Goal: Task Accomplishment & Management: Complete application form

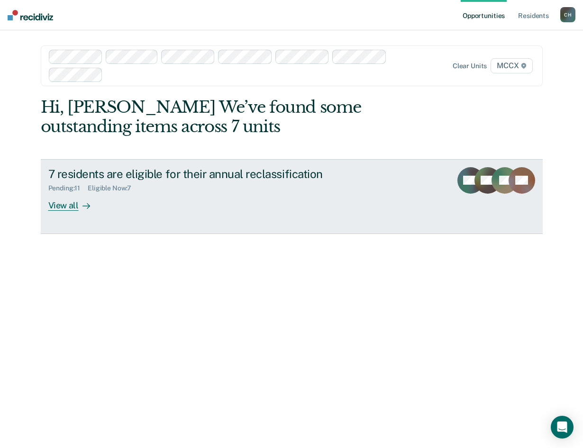
click at [63, 204] on div "View all" at bounding box center [74, 201] width 53 height 18
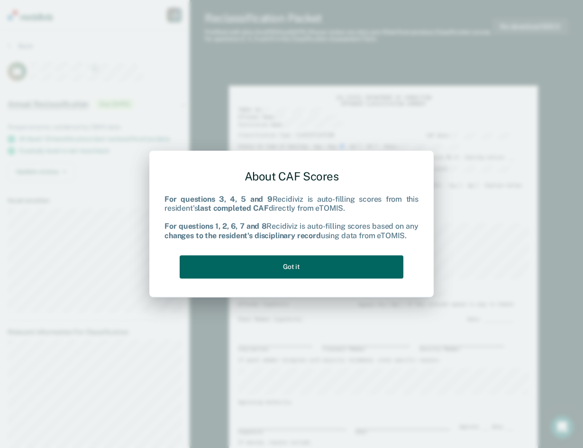
click at [375, 266] on button "Got it" at bounding box center [292, 267] width 224 height 23
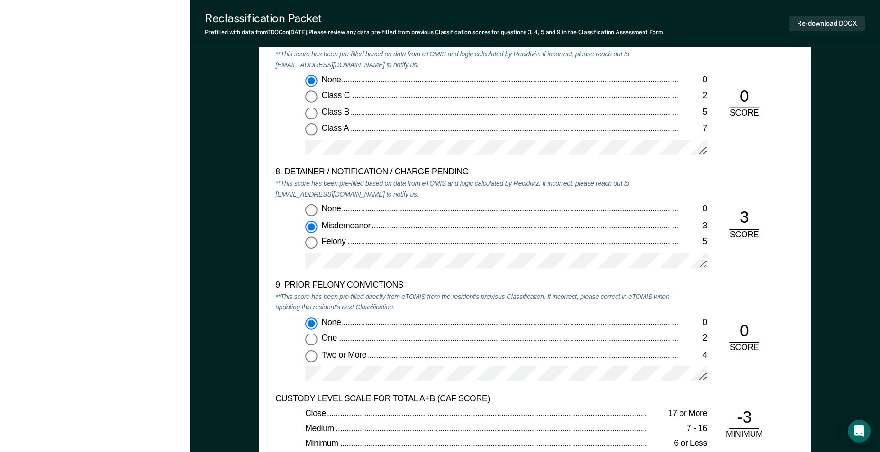
scroll to position [1896, 0]
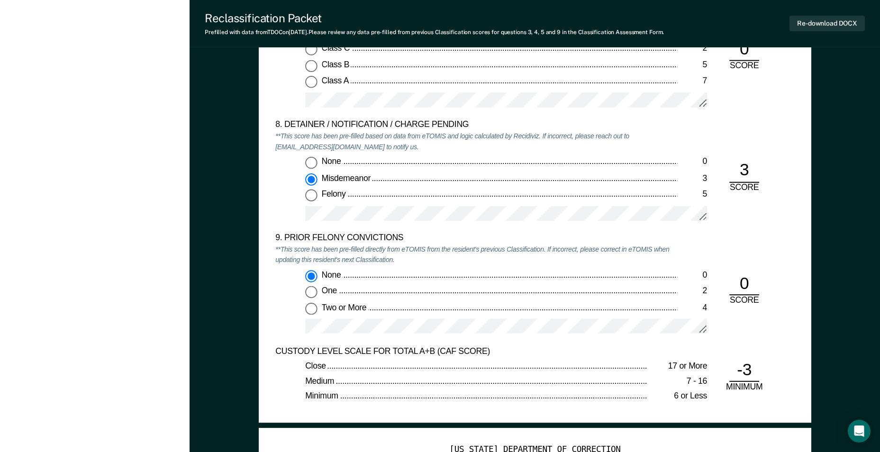
click at [310, 294] on input "One 2" at bounding box center [311, 292] width 12 height 12
type textarea "x"
radio input "false"
radio input "true"
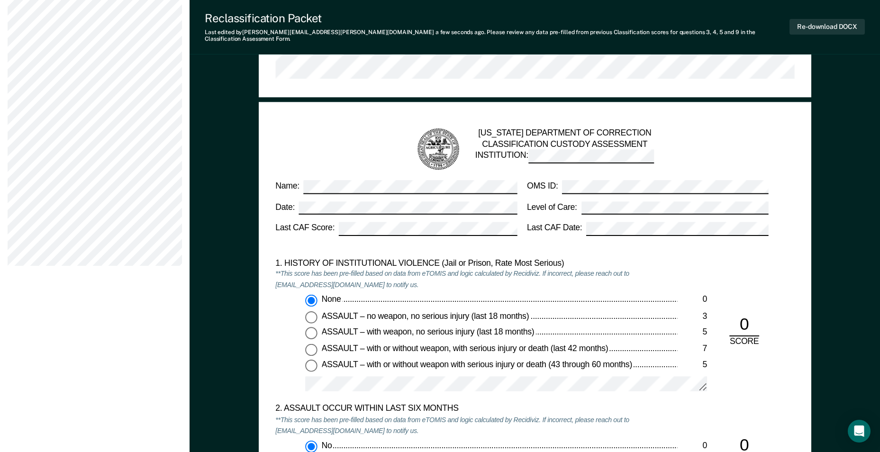
scroll to position [711, 0]
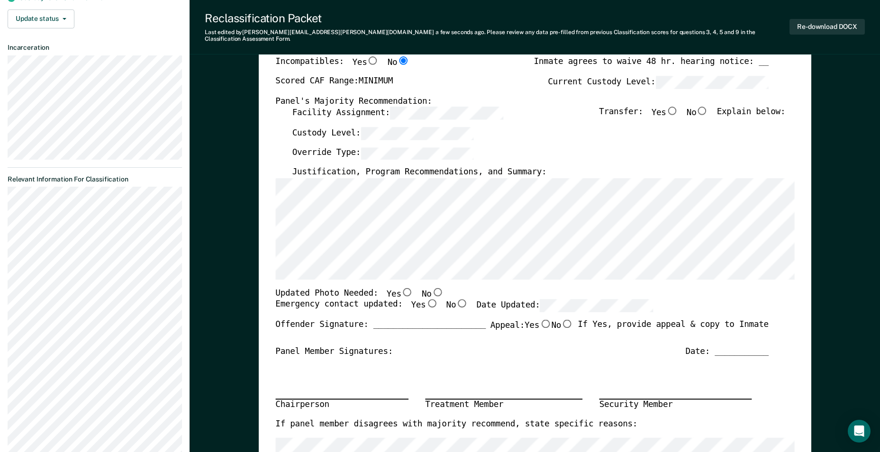
scroll to position [142, 0]
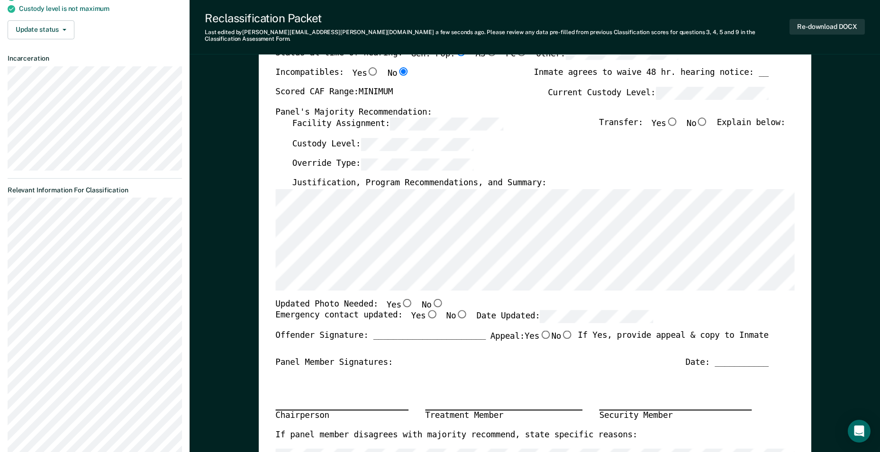
click at [7, 224] on section "Back AC Annual Reclassification Due [DATE] Requirements validated by OMS data A…" at bounding box center [95, 369] width 190 height 963
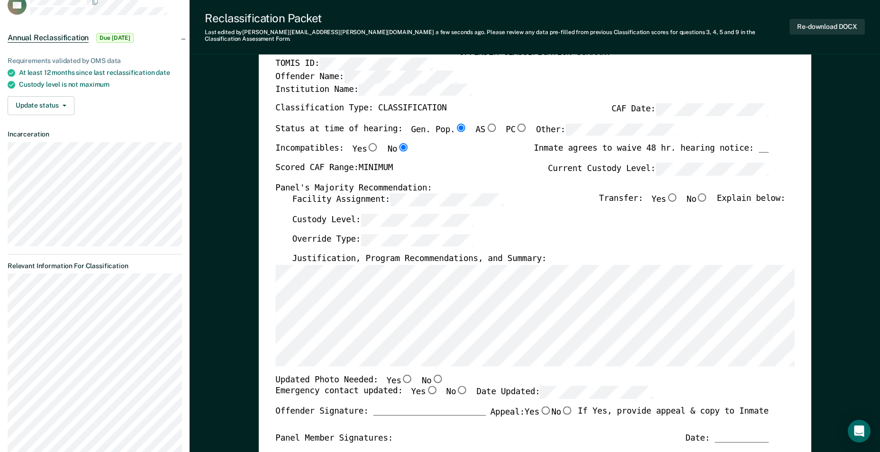
scroll to position [0, 0]
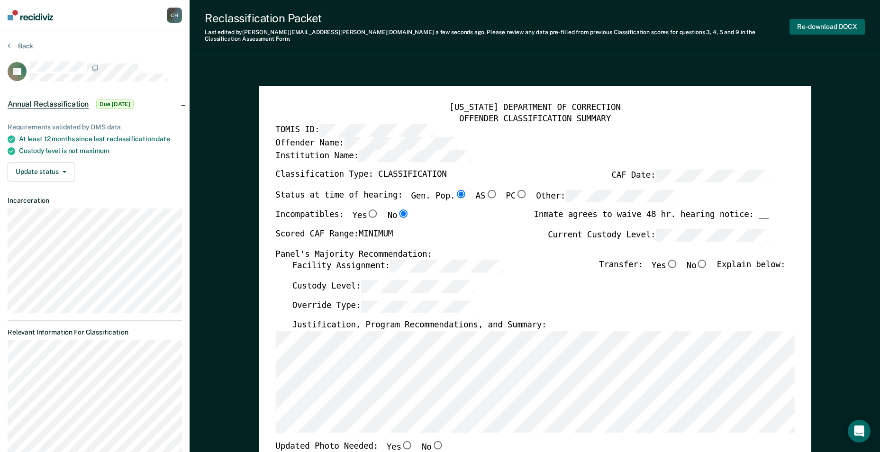
click at [583, 19] on button "Re-download DOCX" at bounding box center [827, 27] width 75 height 16
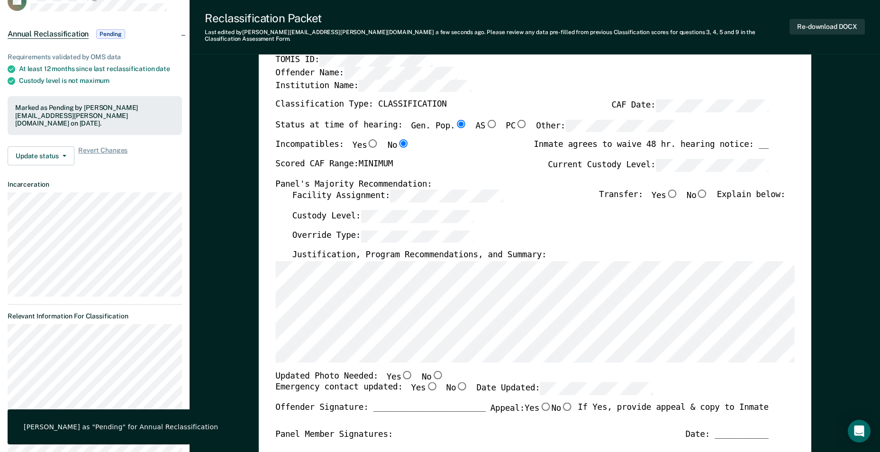
scroll to position [95, 0]
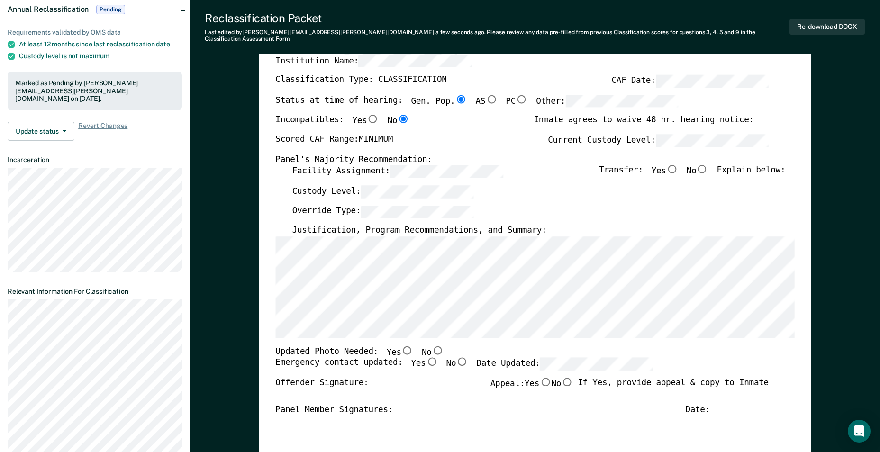
click at [583, 165] on input "No" at bounding box center [702, 169] width 12 height 9
type textarea "x"
radio input "true"
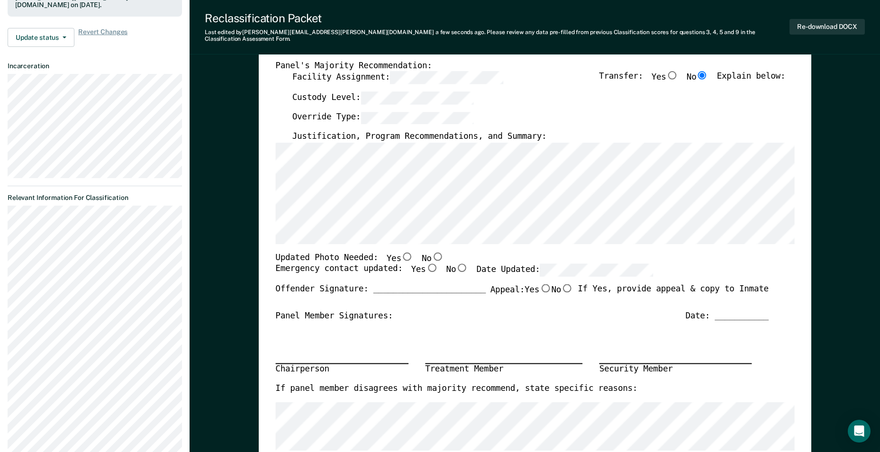
scroll to position [190, 0]
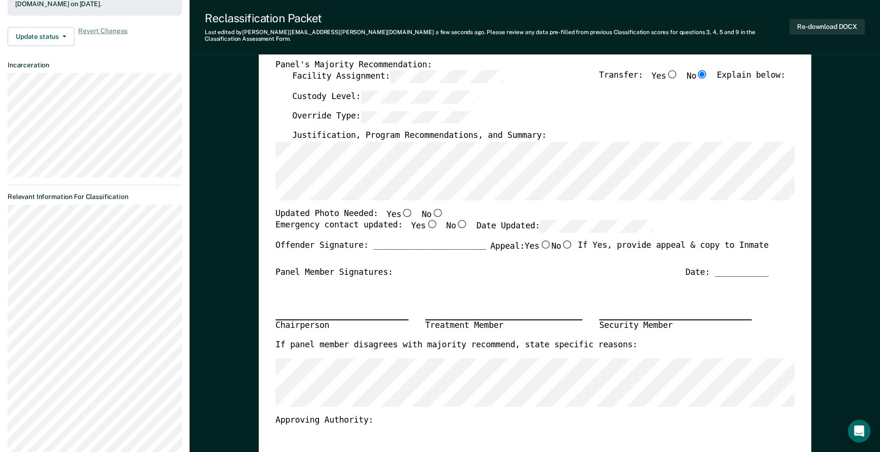
drag, startPoint x: 394, startPoint y: 207, endPoint x: 416, endPoint y: 220, distance: 25.4
click at [401, 209] on input "Yes" at bounding box center [407, 213] width 12 height 9
type textarea "x"
radio input "true"
click at [426, 220] on input "Yes" at bounding box center [432, 224] width 12 height 9
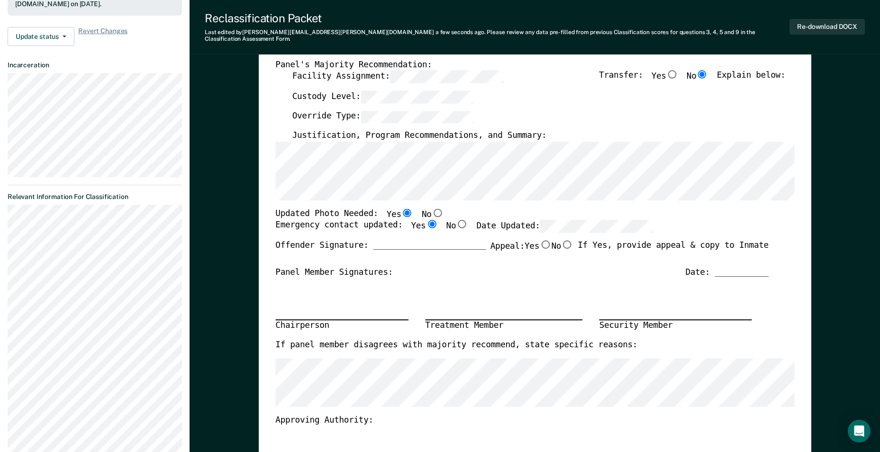
type textarea "x"
radio input "true"
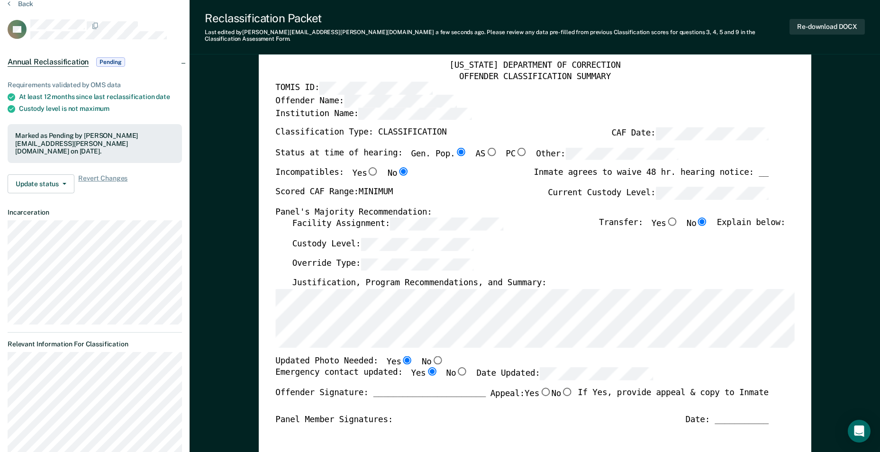
scroll to position [0, 0]
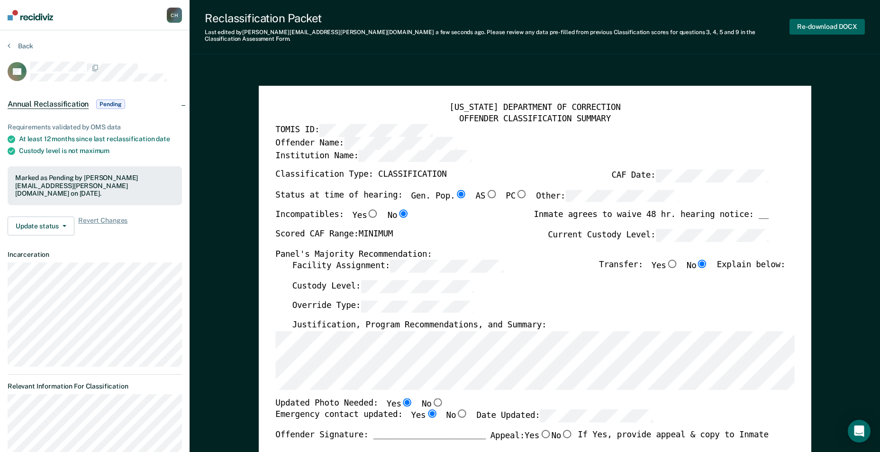
click at [583, 19] on button "Re-download DOCX" at bounding box center [827, 27] width 75 height 16
click at [23, 46] on button "Back" at bounding box center [21, 46] width 26 height 9
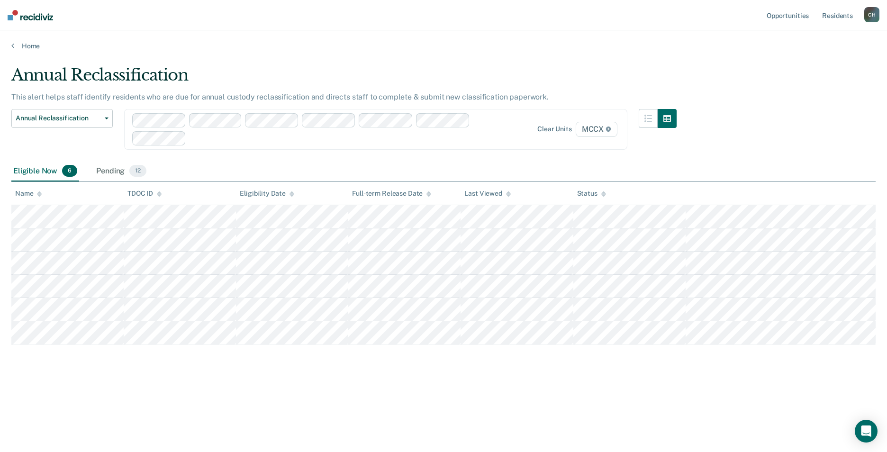
click at [261, 390] on div "Annual Reclassification This alert helps staff identify residents who are due f…" at bounding box center [443, 238] width 865 height 346
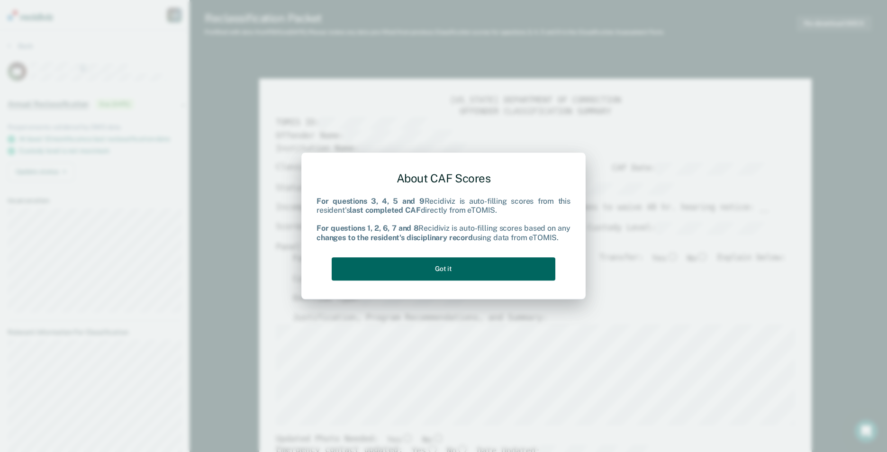
click at [472, 274] on button "Got it" at bounding box center [444, 268] width 224 height 23
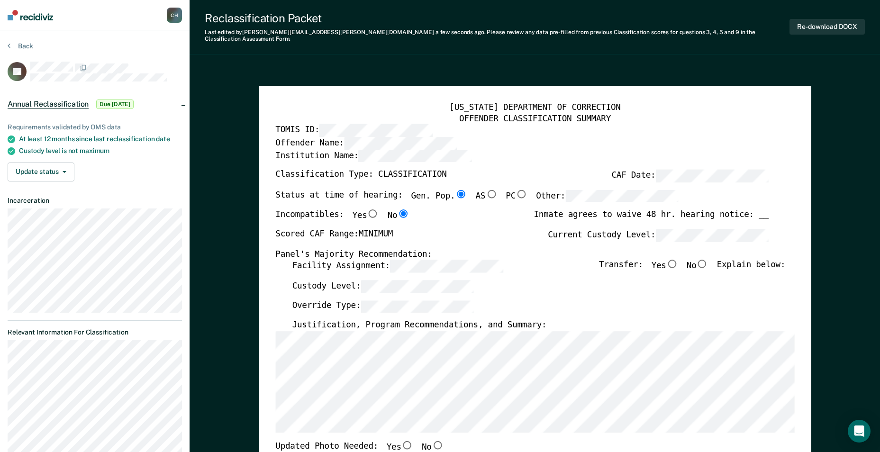
click at [583, 260] on input "No" at bounding box center [702, 264] width 12 height 9
type textarea "x"
radio input "true"
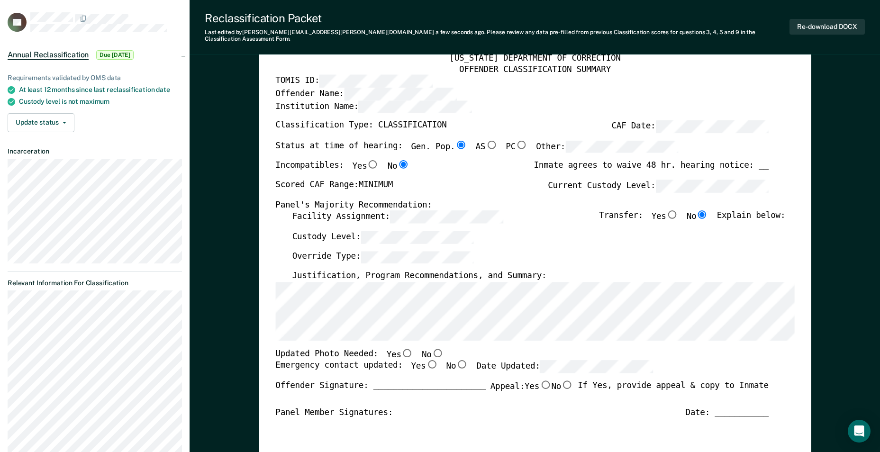
scroll to position [142, 0]
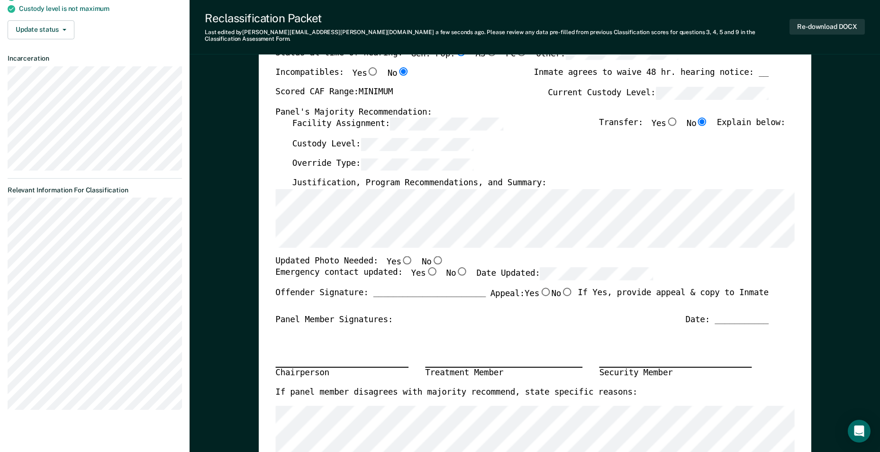
drag, startPoint x: 396, startPoint y: 253, endPoint x: 448, endPoint y: 258, distance: 51.5
click at [401, 256] on input "Yes" at bounding box center [407, 260] width 12 height 9
type textarea "x"
radio input "true"
click at [456, 268] on input "No" at bounding box center [462, 272] width 12 height 9
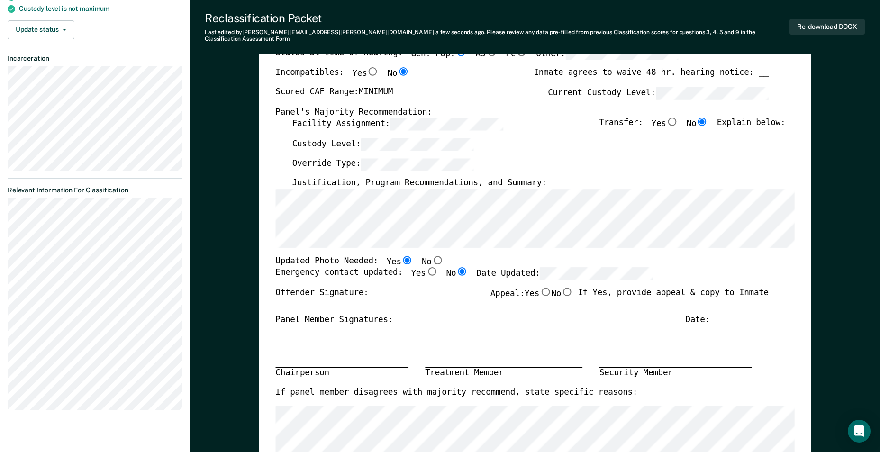
type textarea "x"
radio input "true"
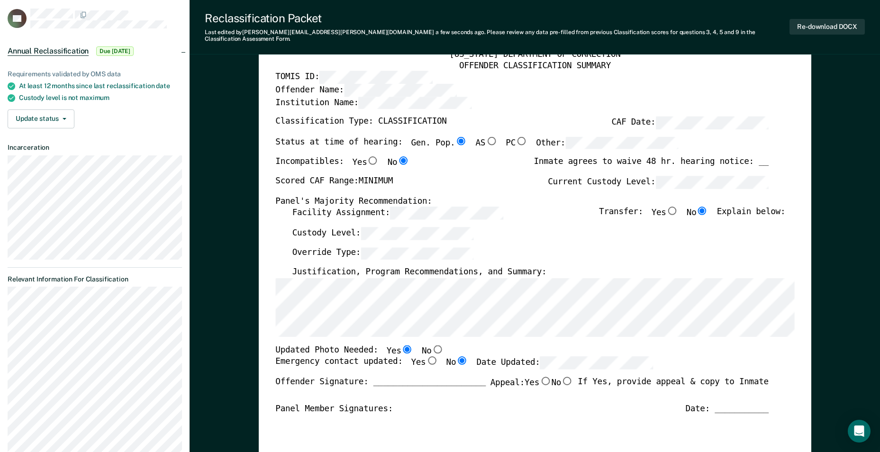
scroll to position [237, 0]
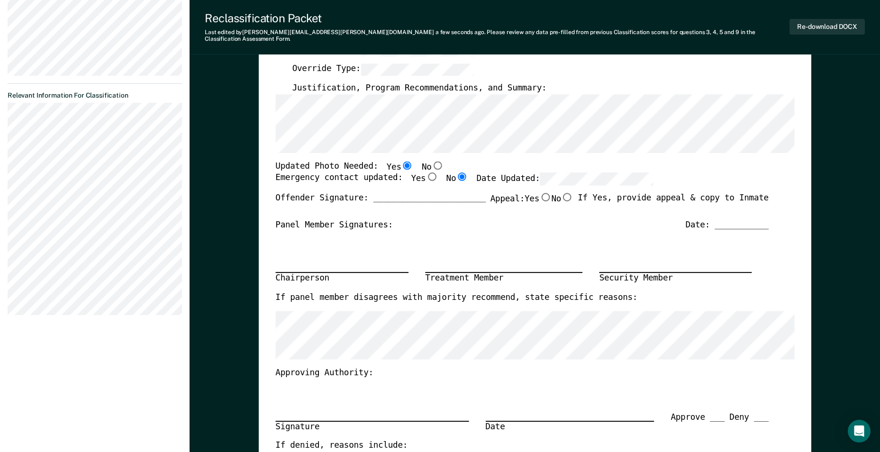
click at [7, 212] on section "Back FC Annual Reclassification Due [DATE] Requirements validated by OMS data A…" at bounding box center [95, 63] width 190 height 541
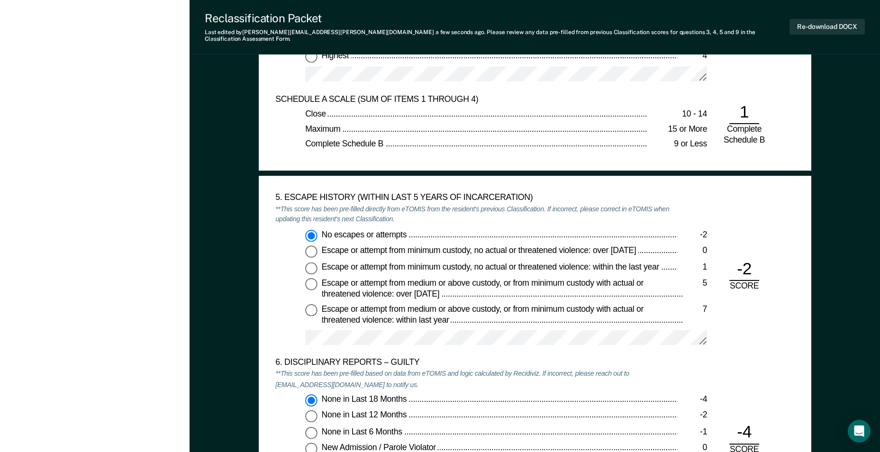
scroll to position [1612, 0]
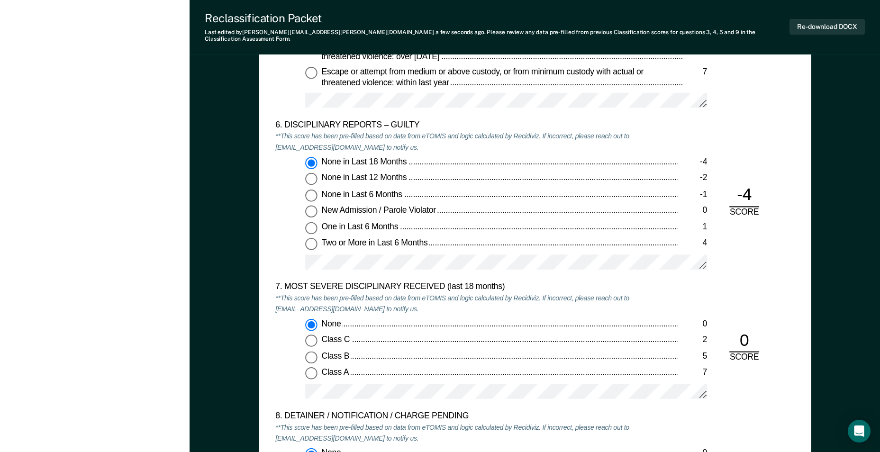
click at [416, 263] on div at bounding box center [506, 266] width 402 height 23
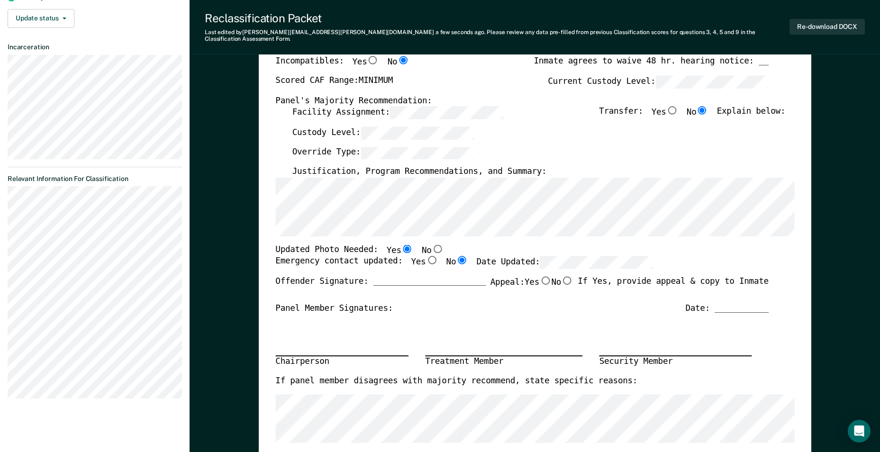
scroll to position [237, 0]
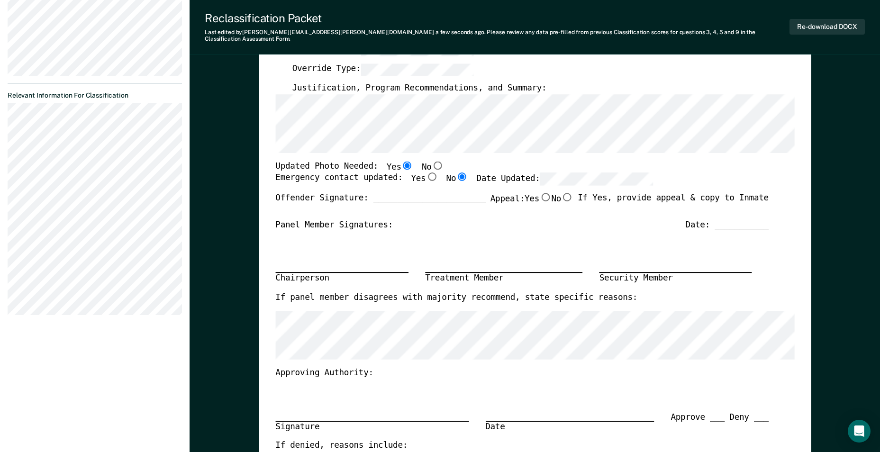
click at [6, 284] on section "Back FC Annual Reclassification Due [DATE] Requirements validated by OMS data A…" at bounding box center [95, 63] width 190 height 541
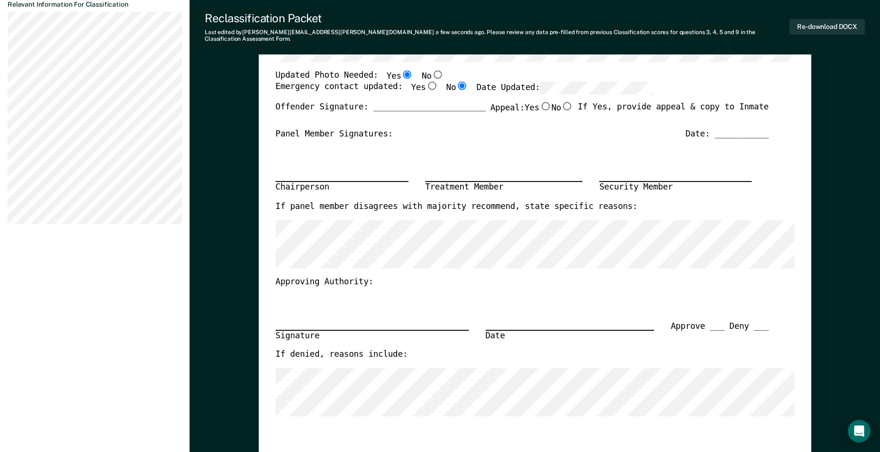
scroll to position [332, 0]
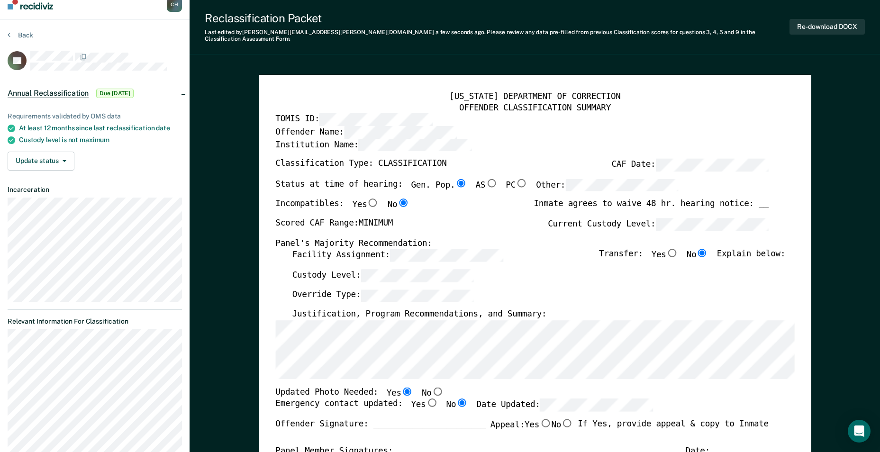
scroll to position [0, 0]
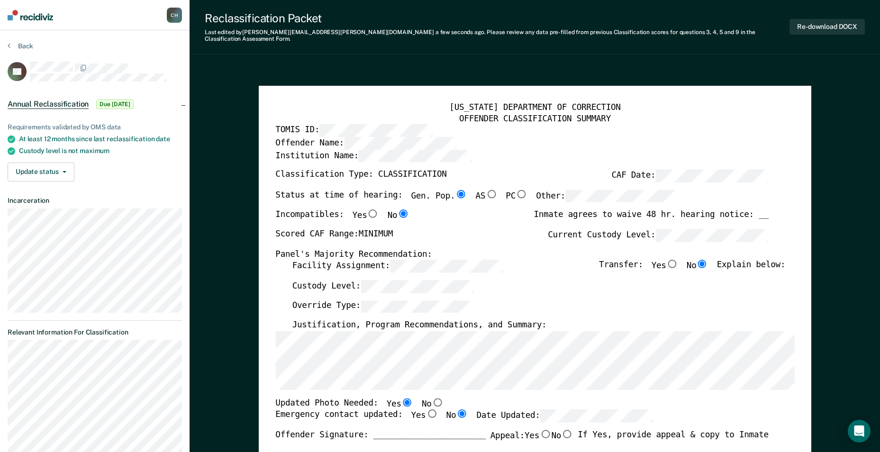
click at [583, 400] on div "Updated Photo Needed: Yes No" at bounding box center [522, 404] width 494 height 12
click at [583, 25] on button "Re-download DOCX" at bounding box center [827, 27] width 75 height 16
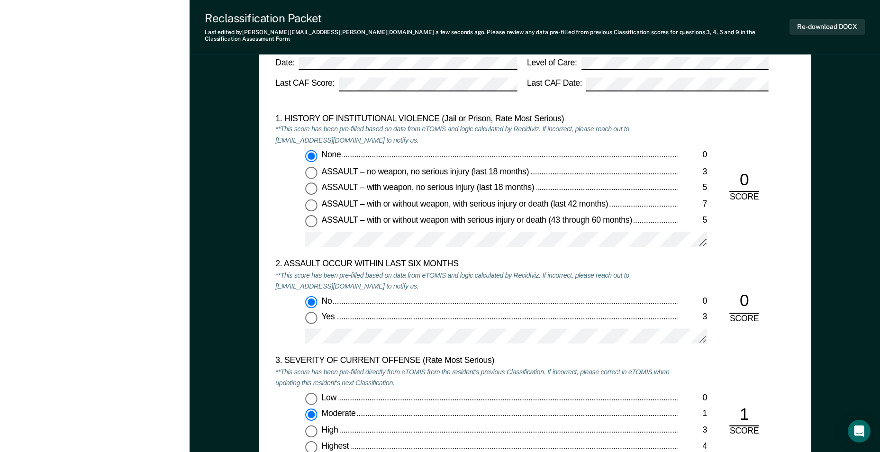
type textarea "x"
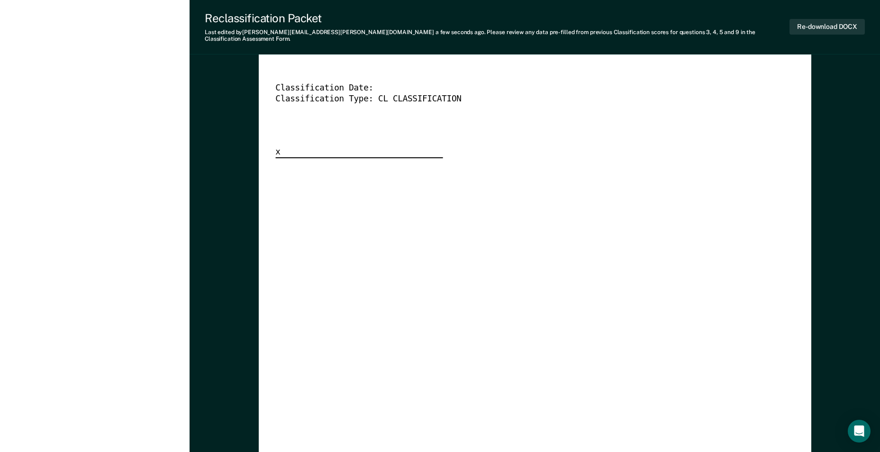
scroll to position [2323, 0]
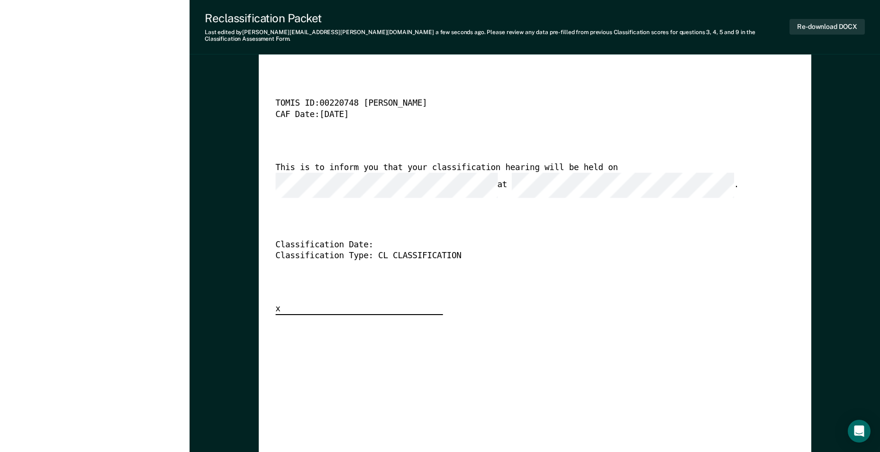
click at [376, 240] on div "Classification Date:" at bounding box center [522, 245] width 494 height 11
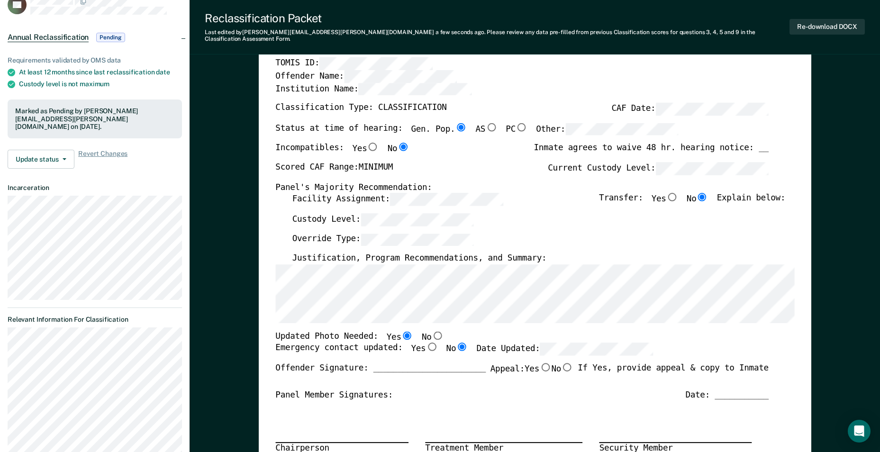
scroll to position [0, 0]
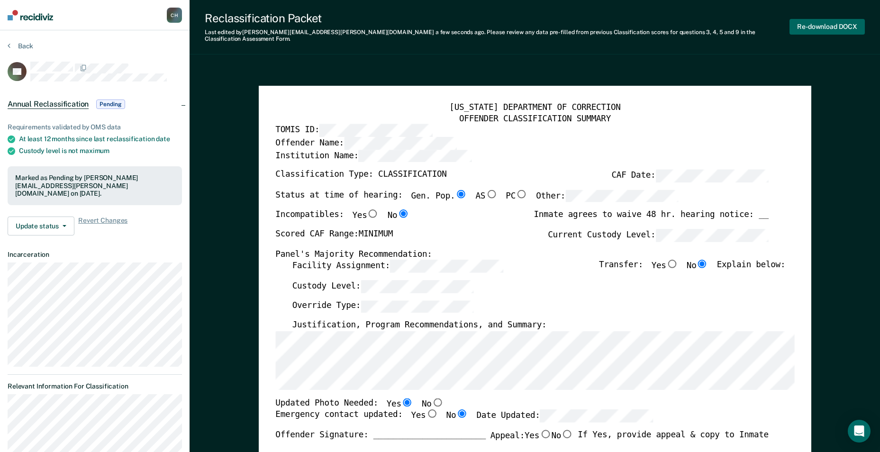
click at [583, 22] on button "Re-download DOCX" at bounding box center [827, 27] width 75 height 16
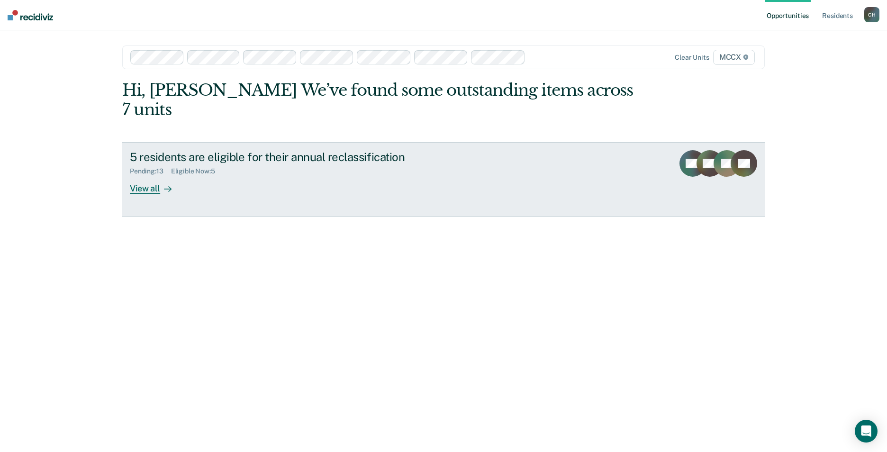
click at [140, 175] on div "View all" at bounding box center [156, 184] width 53 height 18
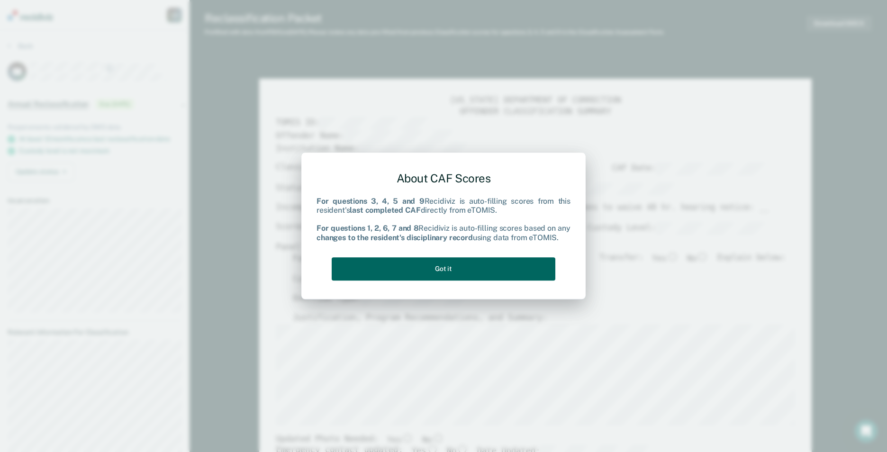
click at [425, 260] on button "Got it" at bounding box center [444, 268] width 224 height 23
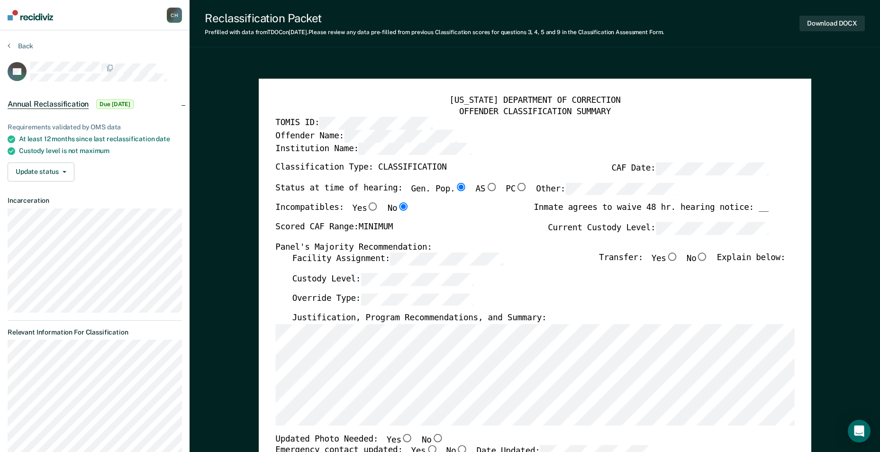
click at [708, 257] on input "No" at bounding box center [702, 257] width 12 height 9
type textarea "x"
radio input "true"
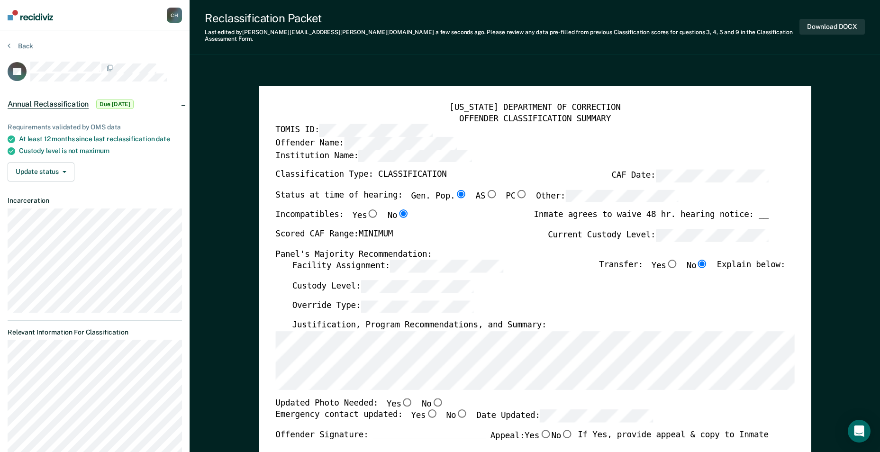
click at [431, 398] on input "No" at bounding box center [437, 402] width 12 height 9
type textarea "x"
radio input "true"
click at [426, 410] on input "Yes" at bounding box center [432, 414] width 12 height 9
type textarea "x"
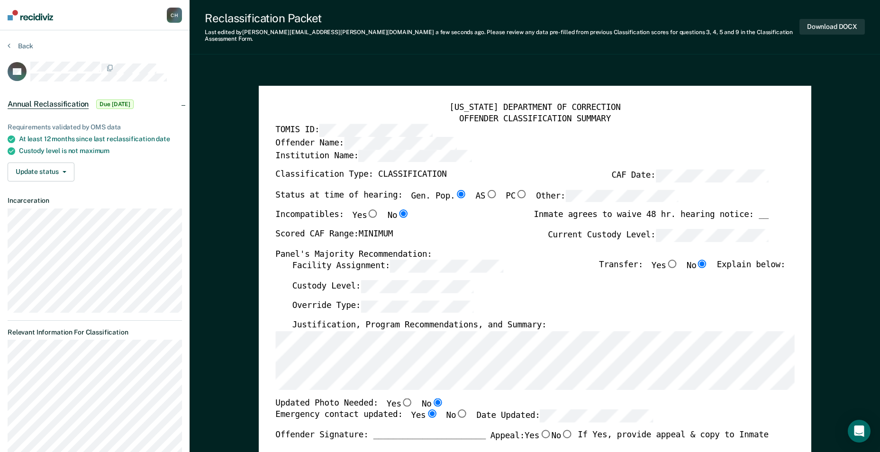
radio input "true"
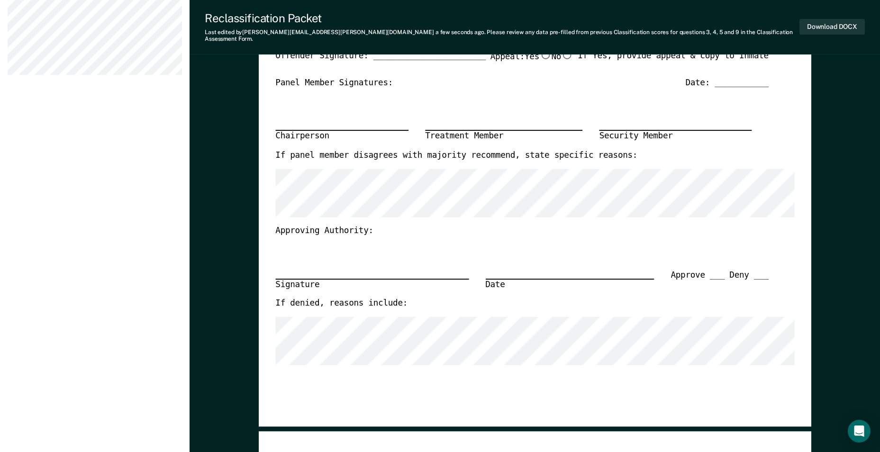
scroll to position [47, 0]
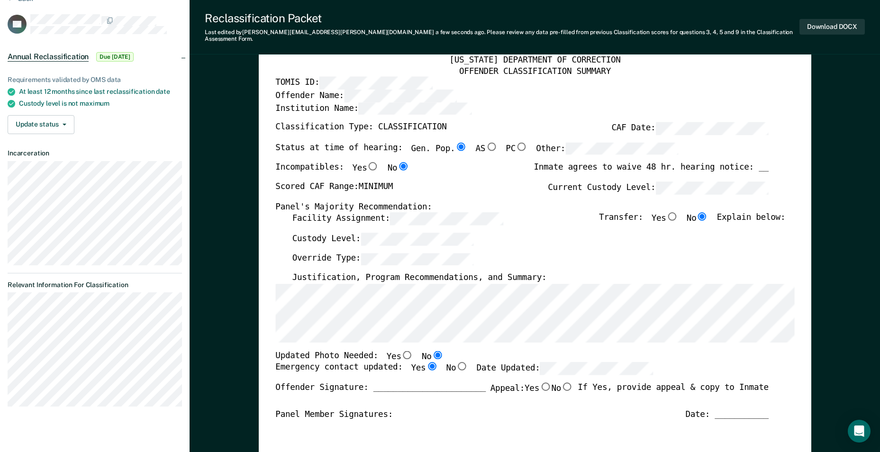
click at [7, 305] on section "Back VB Annual Reclassification Due 9/20/25 Requirements validated by OMS data …" at bounding box center [95, 204] width 190 height 443
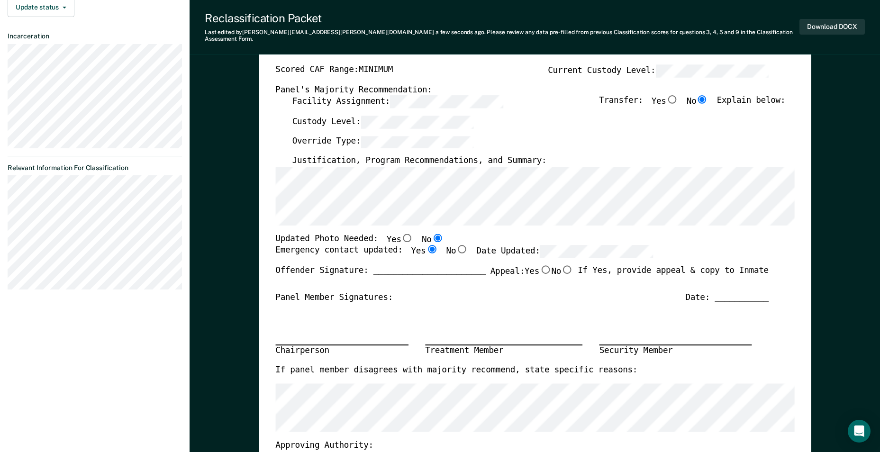
scroll to position [190, 0]
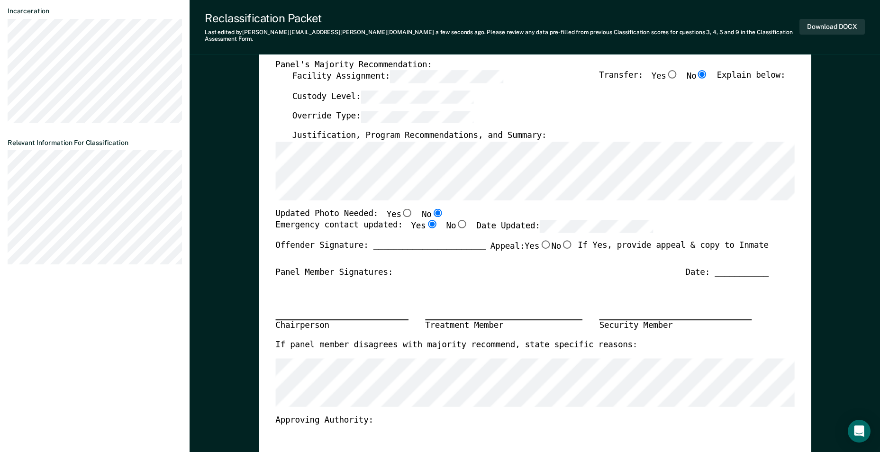
type textarea "x"
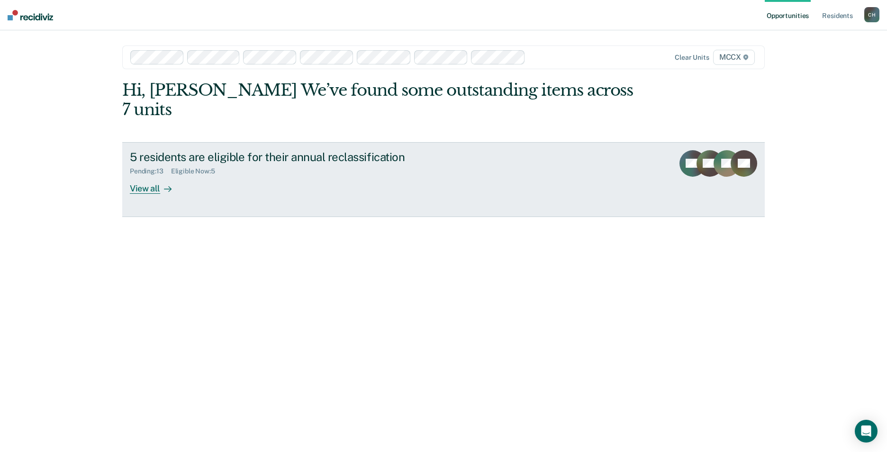
click at [144, 175] on div "View all" at bounding box center [156, 184] width 53 height 18
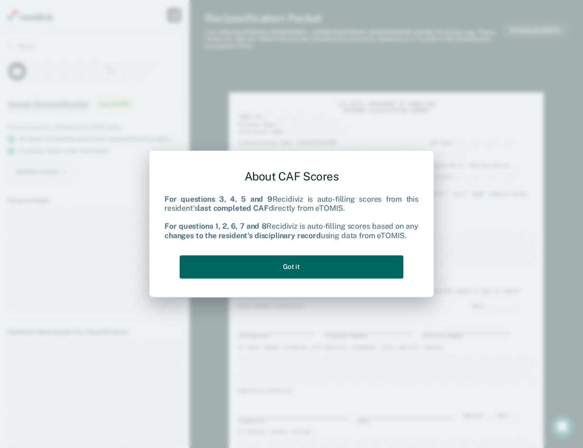
drag, startPoint x: 274, startPoint y: 262, endPoint x: 151, endPoint y: 262, distance: 122.8
click at [274, 262] on button "Got it" at bounding box center [292, 267] width 224 height 23
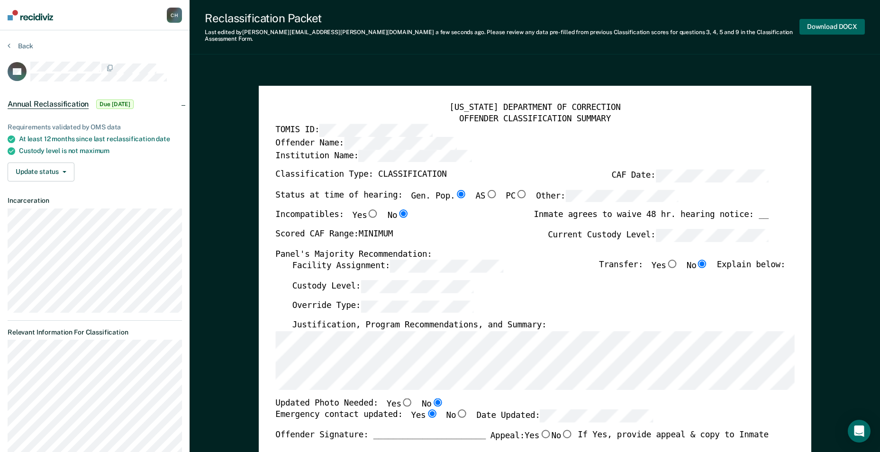
click at [826, 22] on button "Download DOCX" at bounding box center [832, 27] width 65 height 16
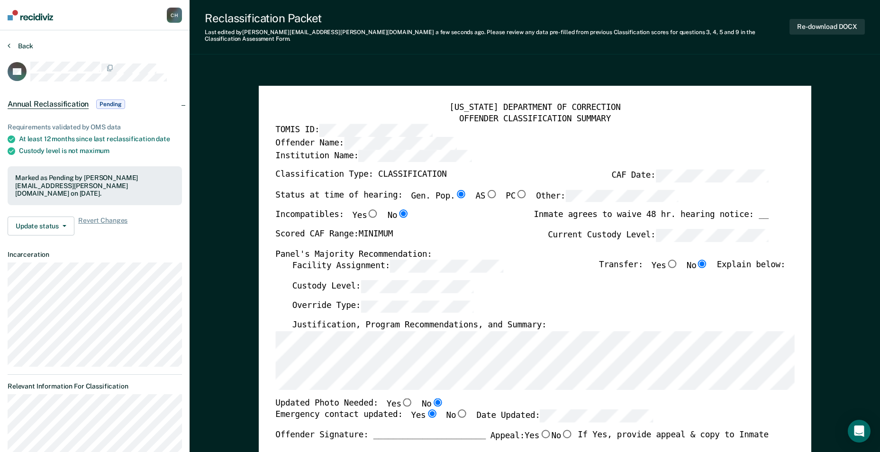
click at [16, 45] on button "Back" at bounding box center [21, 46] width 26 height 9
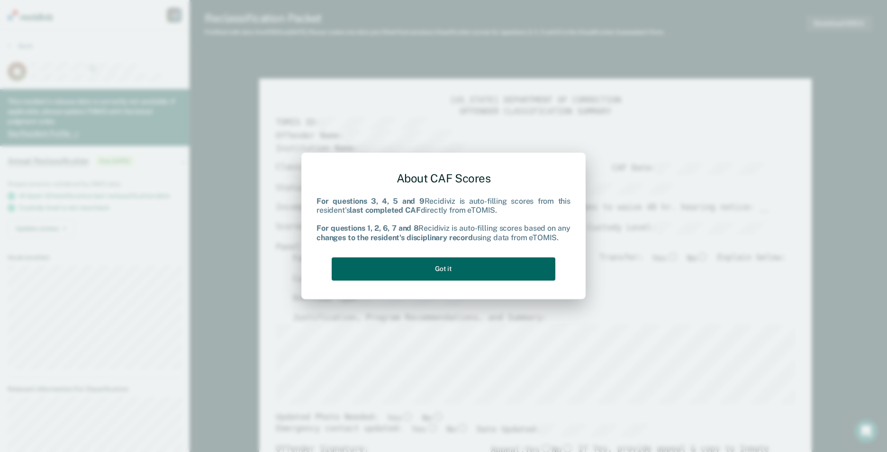
click at [455, 266] on button "Got it" at bounding box center [444, 268] width 224 height 23
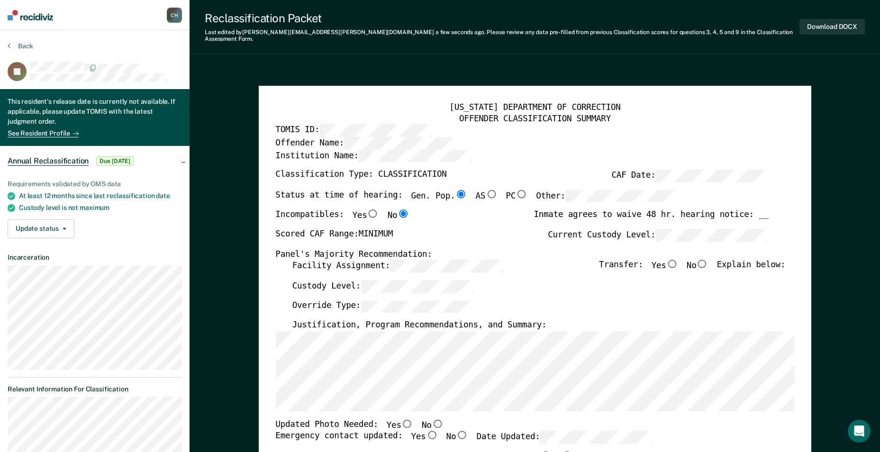
click at [709, 260] on input "No" at bounding box center [702, 264] width 12 height 9
type textarea "x"
radio input "true"
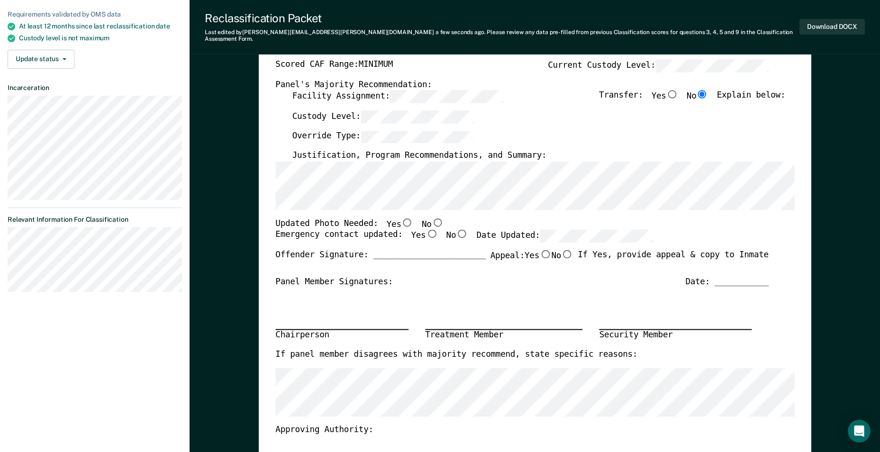
scroll to position [190, 0]
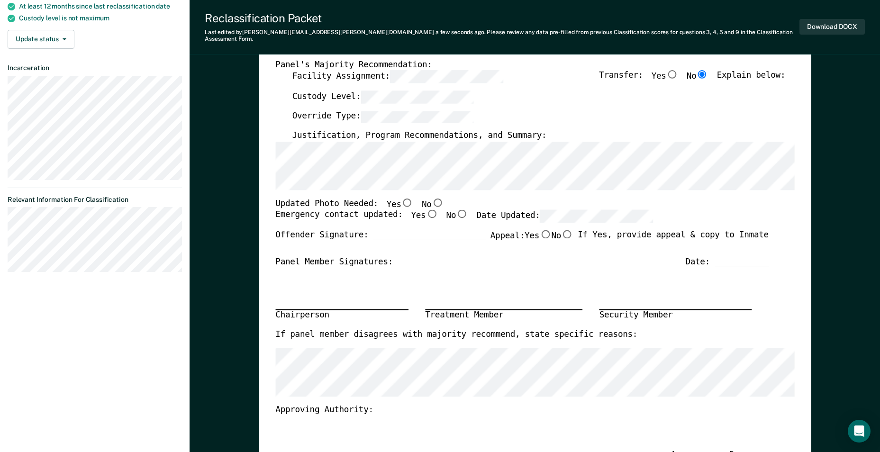
click at [401, 198] on input "Yes" at bounding box center [407, 202] width 12 height 9
type textarea "x"
radio input "true"
click at [424, 210] on div "Emergency contact updated: Yes No Date Updated:" at bounding box center [464, 220] width 378 height 20
click at [426, 210] on input "Yes" at bounding box center [432, 214] width 12 height 9
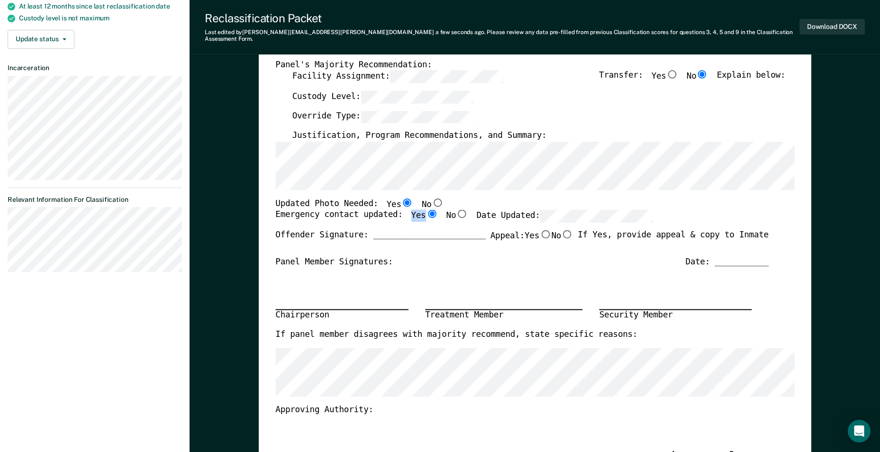
type textarea "x"
radio input "true"
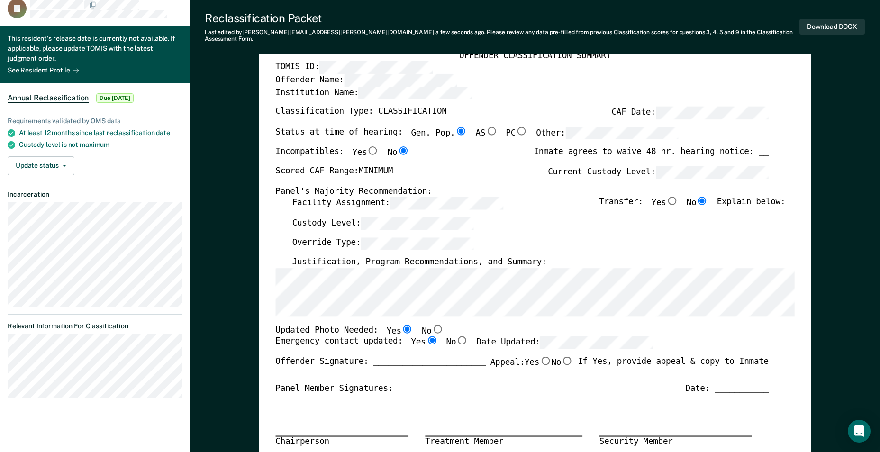
scroll to position [142, 0]
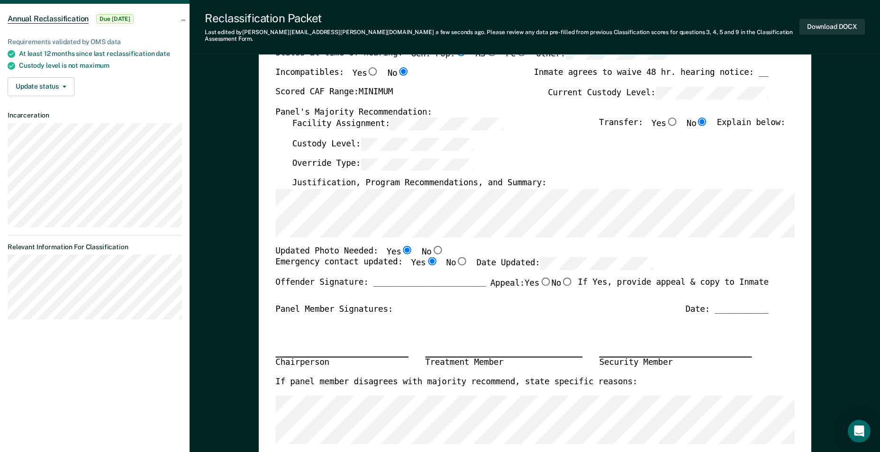
click at [5, 264] on section "Back JS This resident's release date is currently not available. If applicable,…" at bounding box center [95, 113] width 190 height 450
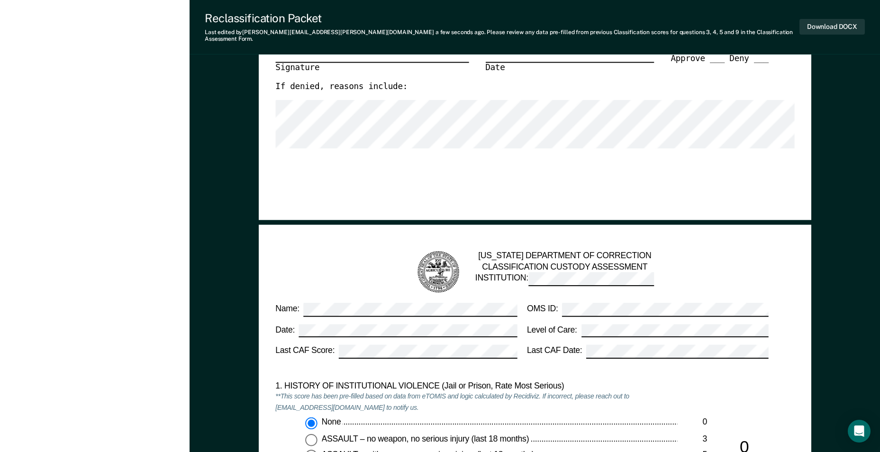
scroll to position [664, 0]
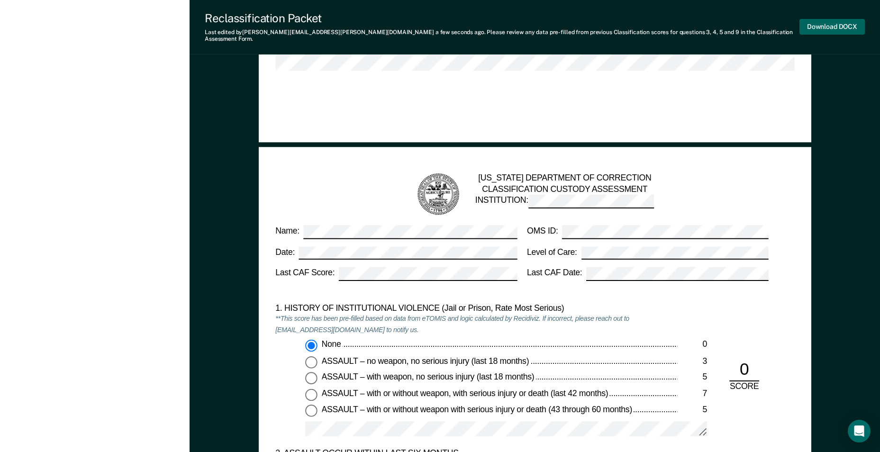
click at [828, 26] on button "Download DOCX" at bounding box center [832, 27] width 65 height 16
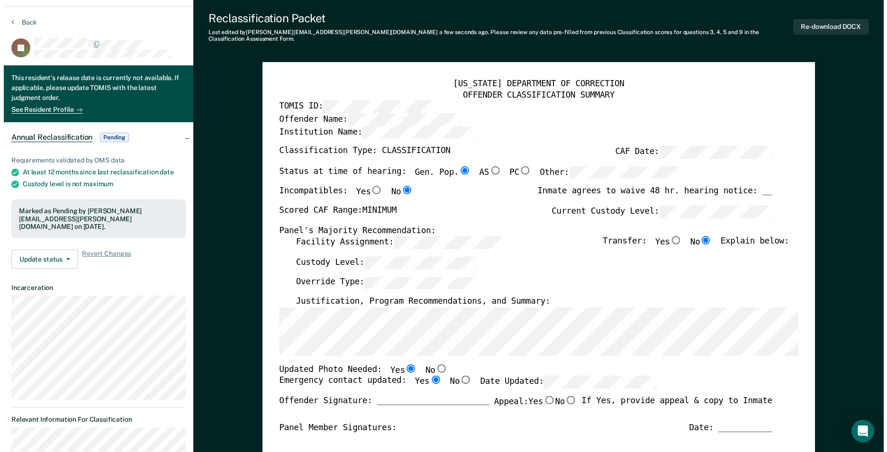
scroll to position [0, 0]
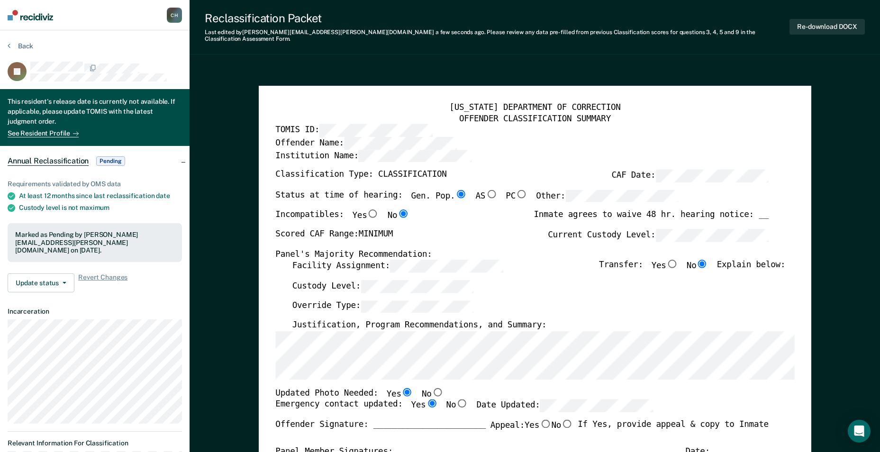
click at [36, 45] on div "Back" at bounding box center [95, 52] width 174 height 20
click at [30, 48] on button "Back" at bounding box center [21, 46] width 26 height 9
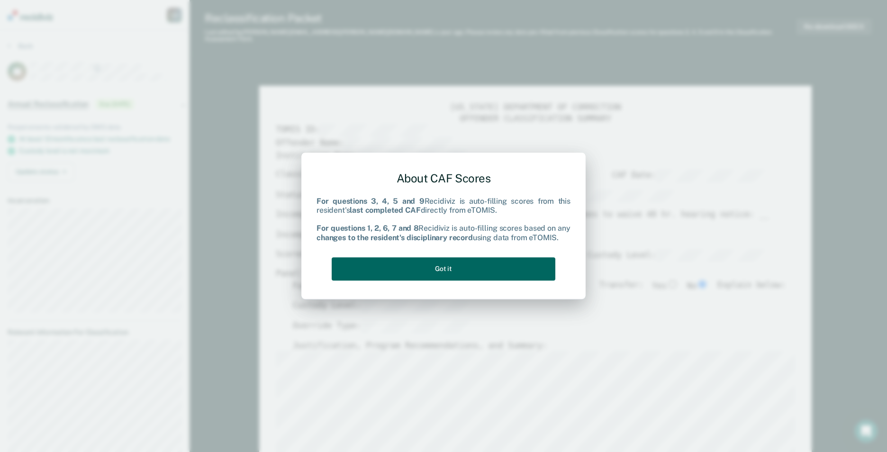
click at [479, 266] on button "Got it" at bounding box center [444, 268] width 224 height 23
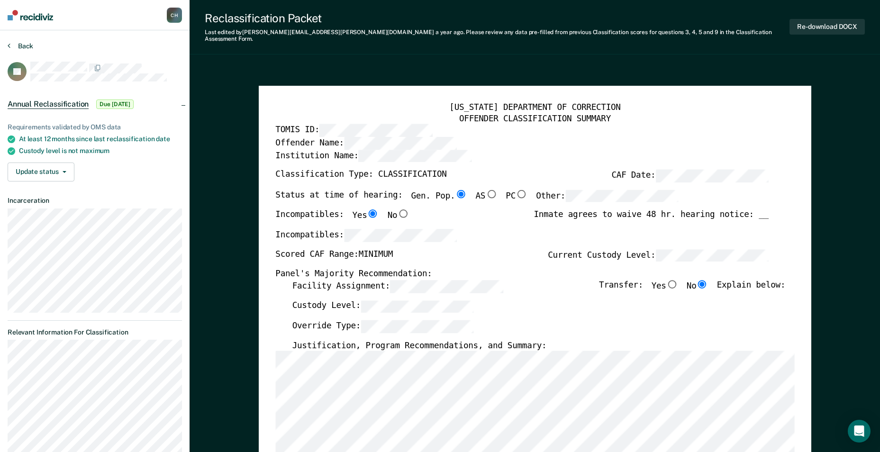
click at [27, 44] on button "Back" at bounding box center [21, 46] width 26 height 9
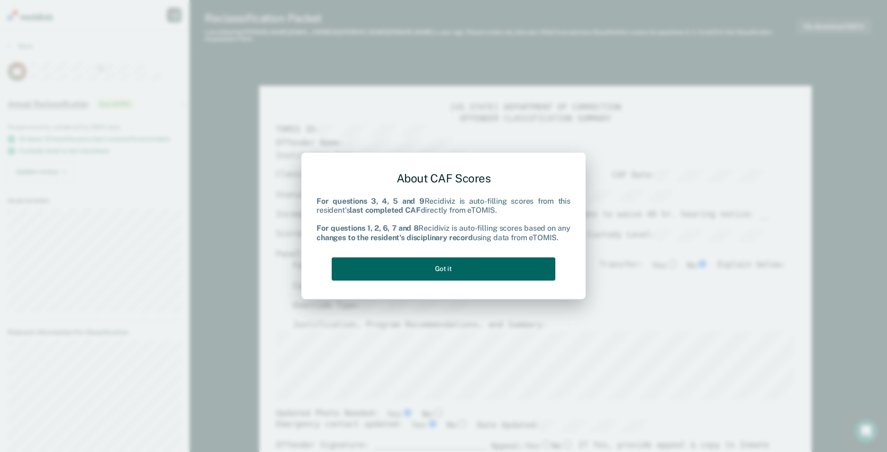
click at [466, 271] on button "Got it" at bounding box center [444, 268] width 224 height 23
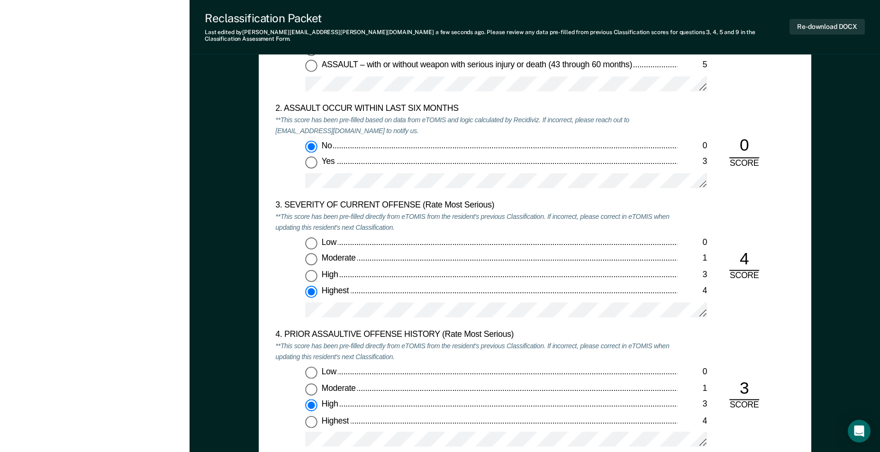
scroll to position [1043, 0]
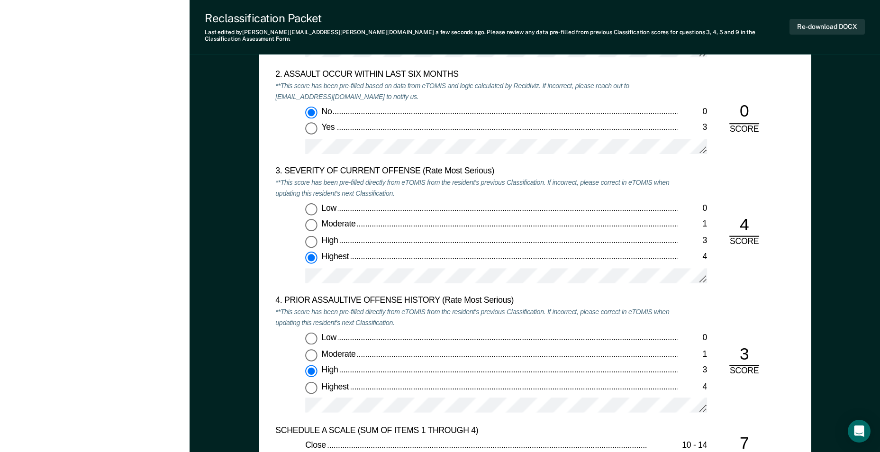
click at [299, 263] on div "Low 0 Moderate 1 High 3 Highest 4" at bounding box center [476, 247] width 402 height 88
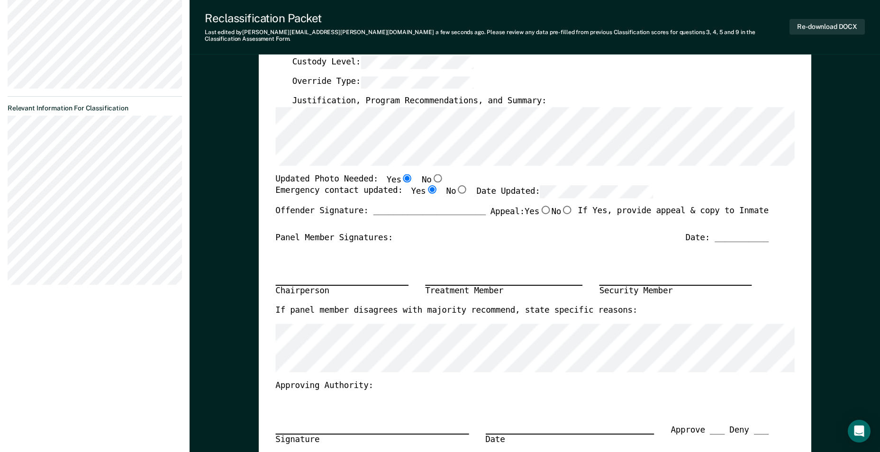
scroll to position [237, 0]
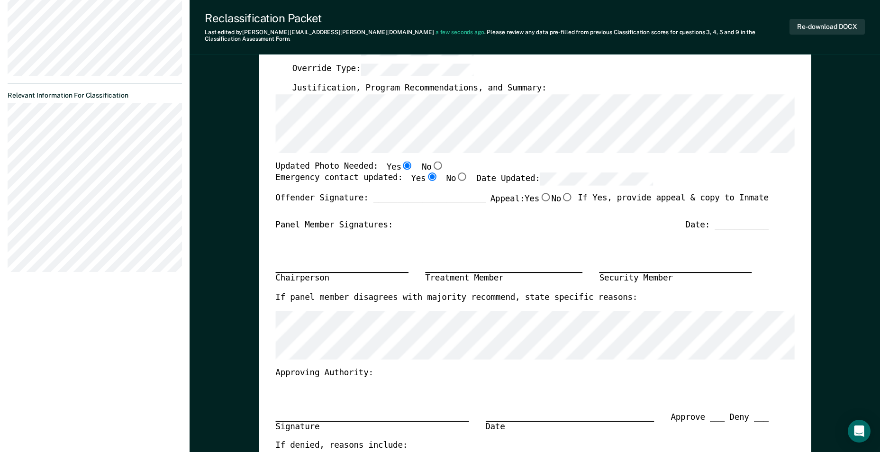
click at [0, 258] on section "Back AB Annual Reclassification Due 9/27/25 Requirements validated by OMS data …" at bounding box center [95, 42] width 190 height 498
click at [7, 119] on section "Back AB Annual Reclassification Due 9/27/25 Requirements validated by OMS data …" at bounding box center [95, 42] width 190 height 498
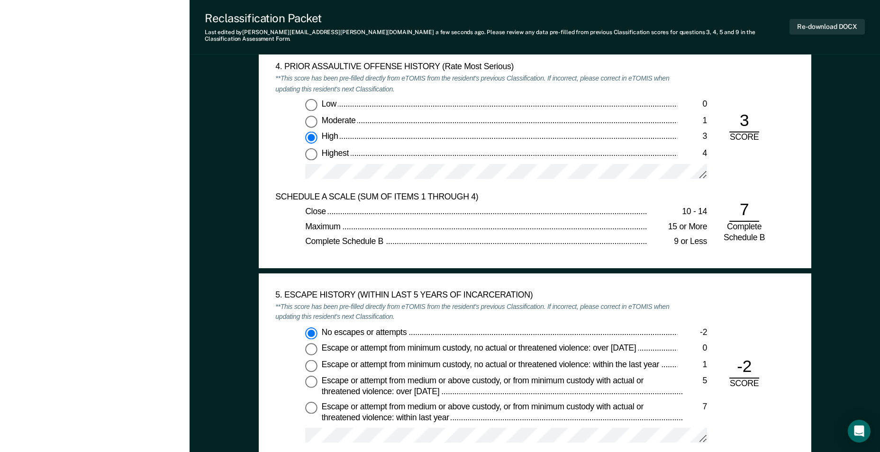
scroll to position [1185, 0]
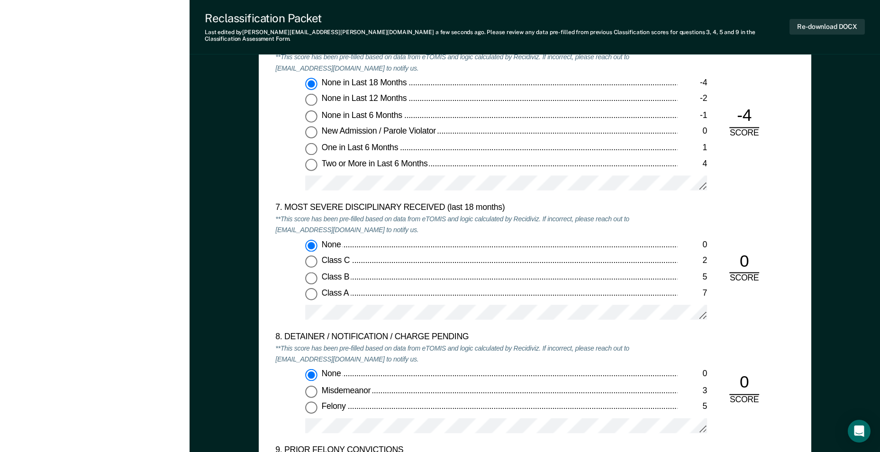
scroll to position [1707, 0]
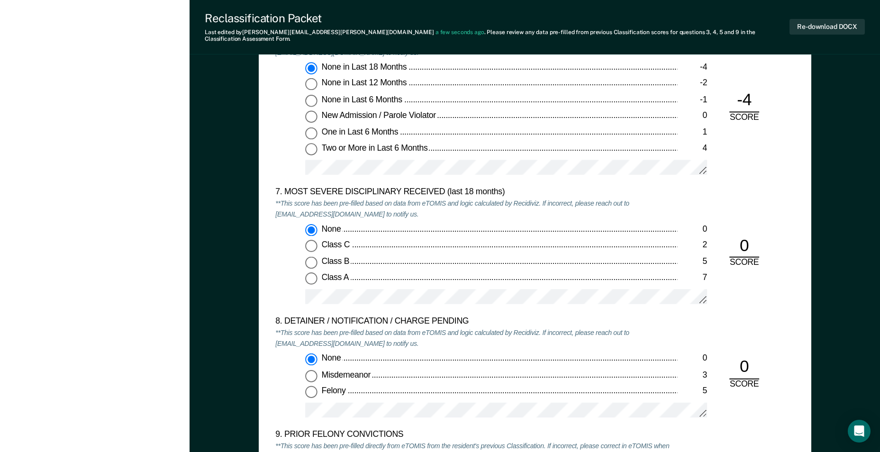
click at [302, 288] on div "None 0 Class C 2 Class B 5 Class A 7" at bounding box center [476, 268] width 402 height 88
click at [300, 293] on div "None 0 Class C 2 Class B 5 Class A 7" at bounding box center [476, 268] width 402 height 88
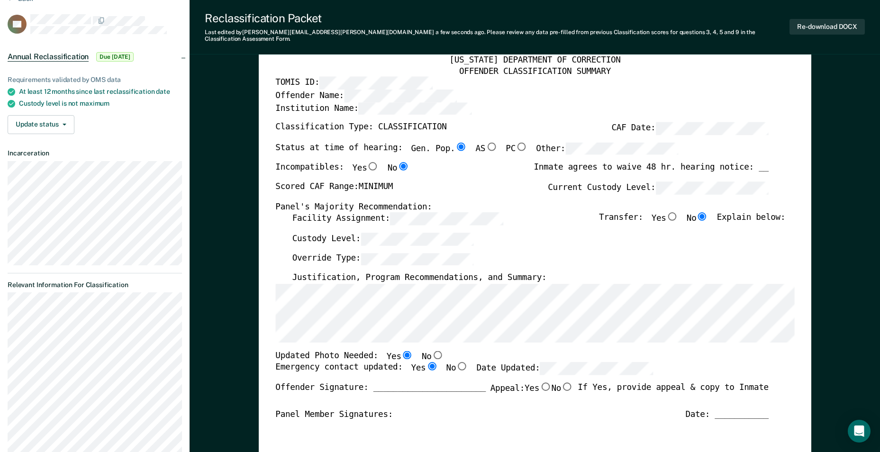
scroll to position [0, 0]
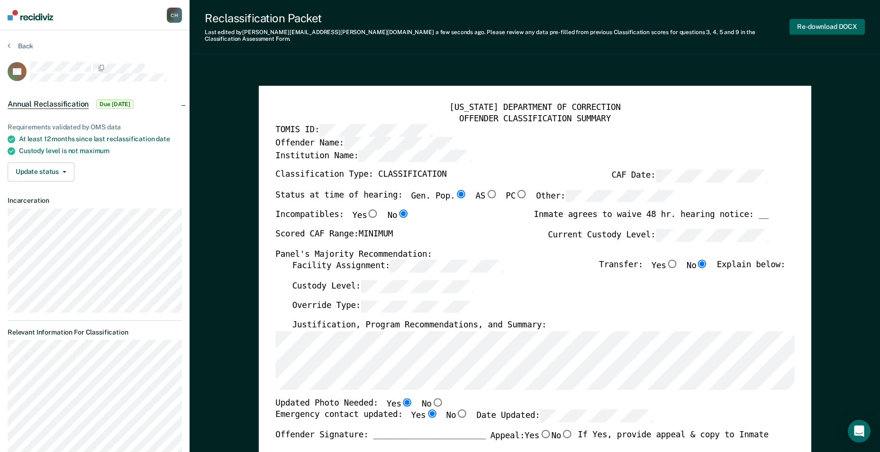
click at [810, 23] on button "Re-download DOCX" at bounding box center [827, 27] width 75 height 16
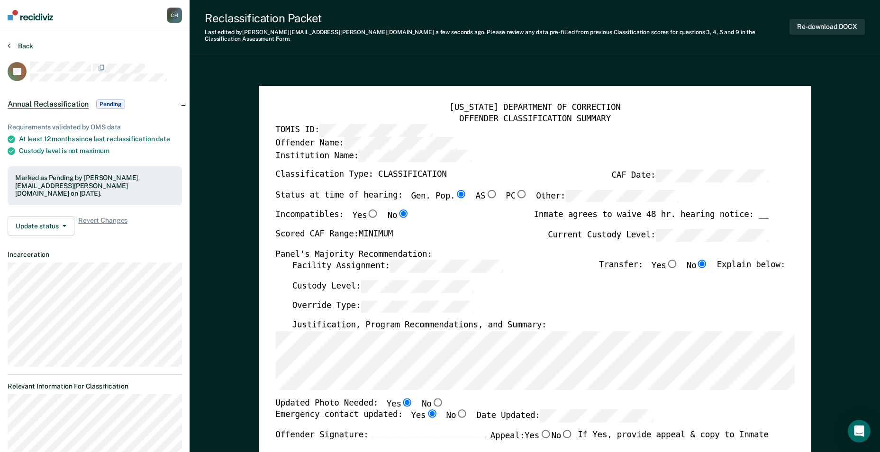
click at [18, 44] on button "Back" at bounding box center [21, 46] width 26 height 9
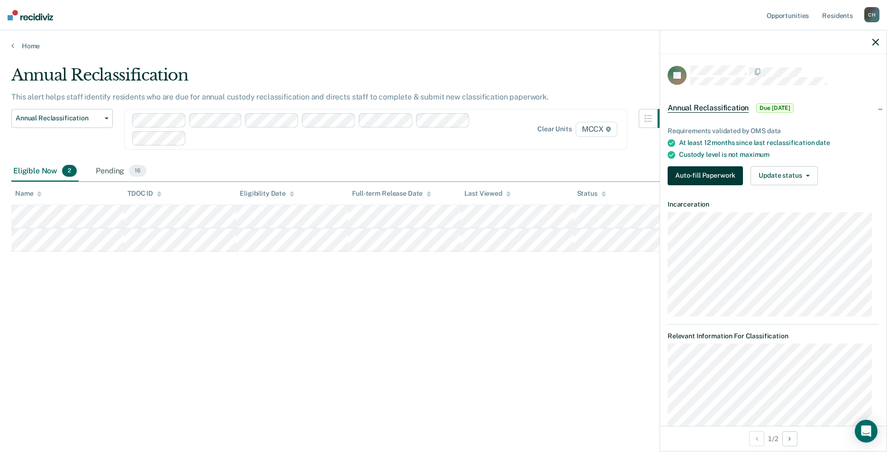
click at [709, 174] on button "Auto-fill Paperwork" at bounding box center [705, 175] width 75 height 19
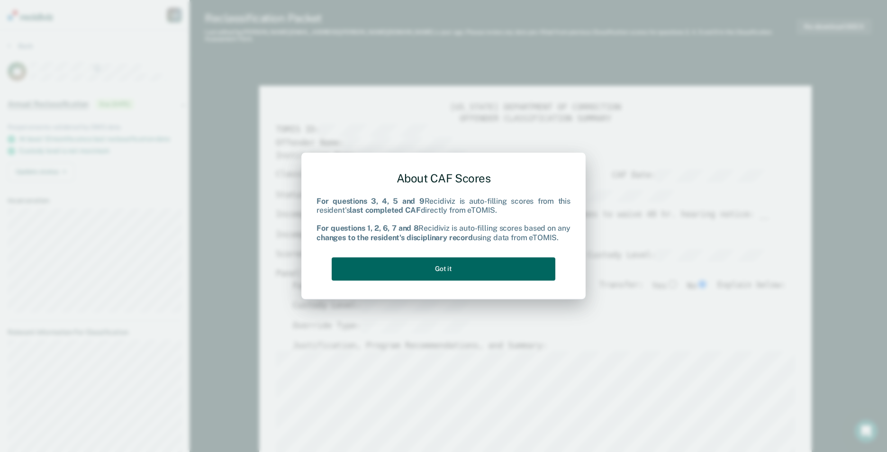
click at [421, 274] on button "Got it" at bounding box center [444, 268] width 224 height 23
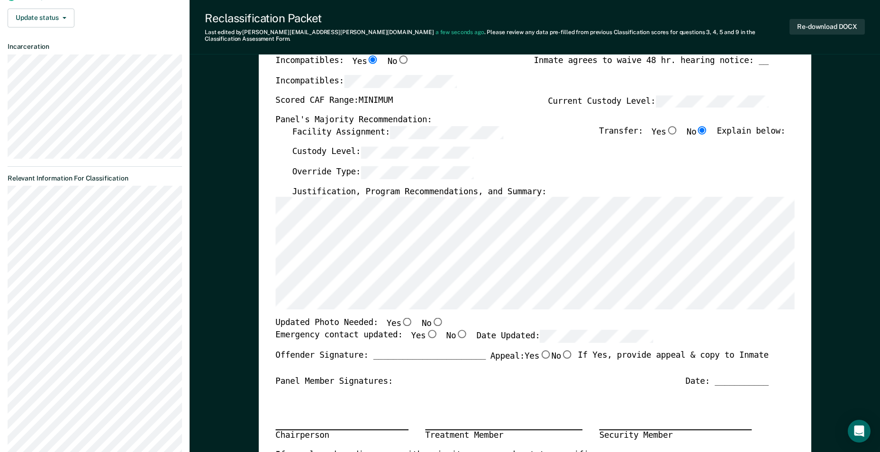
scroll to position [190, 0]
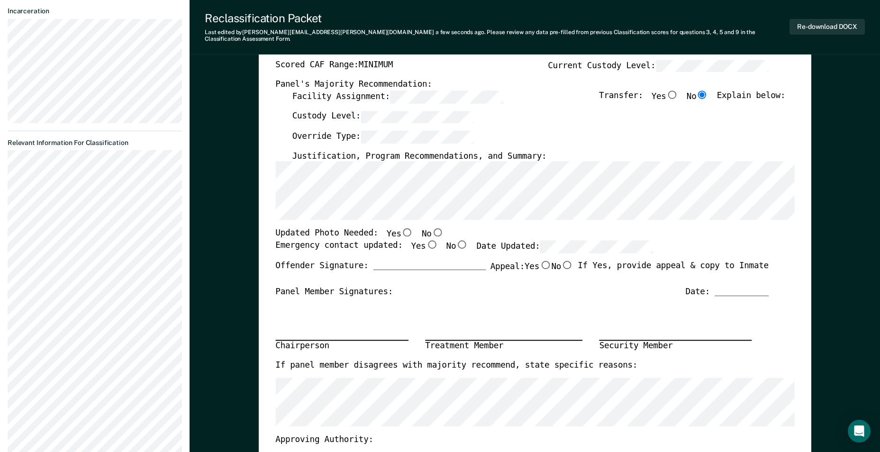
click at [431, 229] on input "No" at bounding box center [437, 233] width 12 height 9
type textarea "x"
radio input "true"
click at [426, 241] on input "Yes" at bounding box center [432, 244] width 12 height 9
type textarea "x"
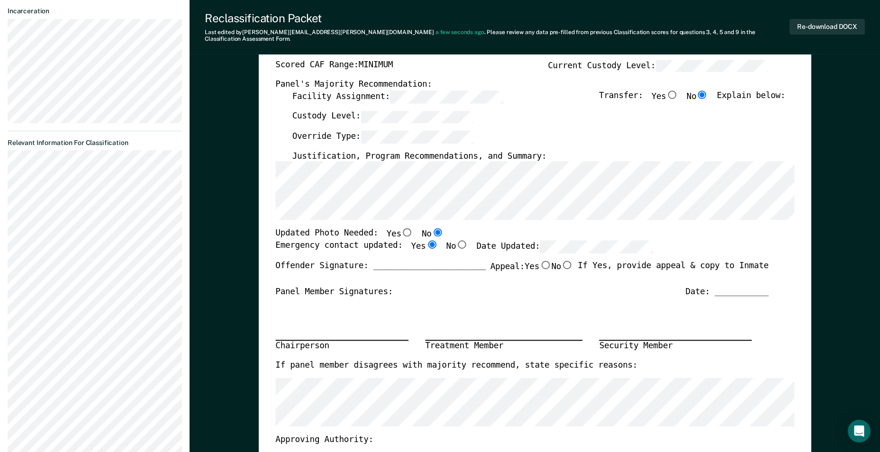
radio input "true"
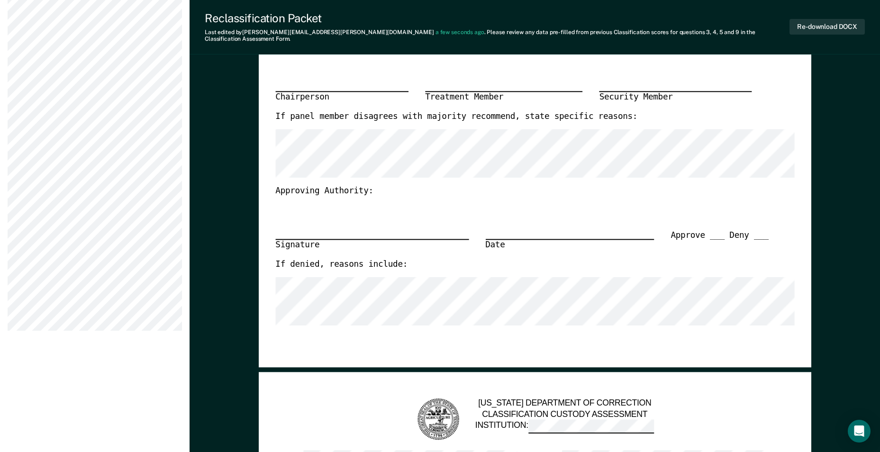
scroll to position [332, 0]
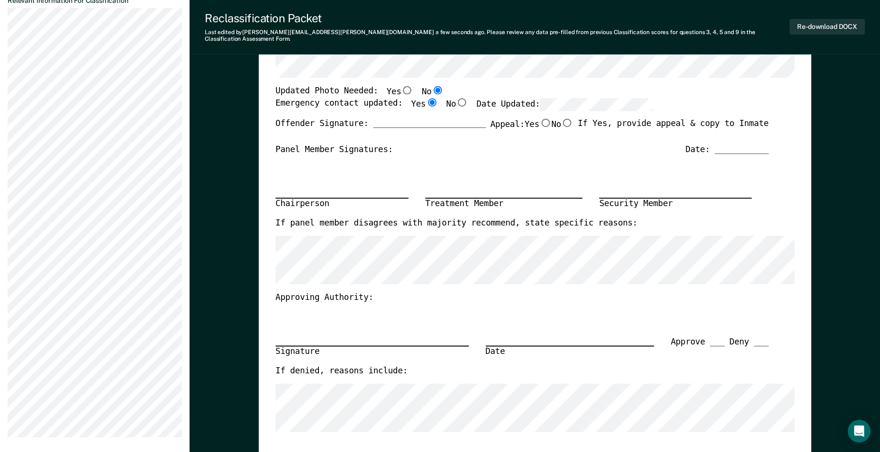
click at [7, 243] on section "Back BL Annual Reclassification Due 9/26/25 Requirements validated by OMS data …" at bounding box center [95, 77] width 190 height 758
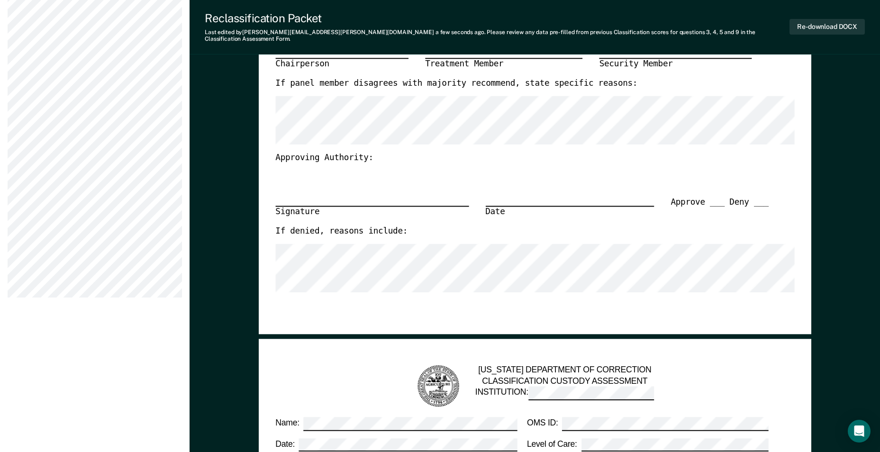
scroll to position [521, 0]
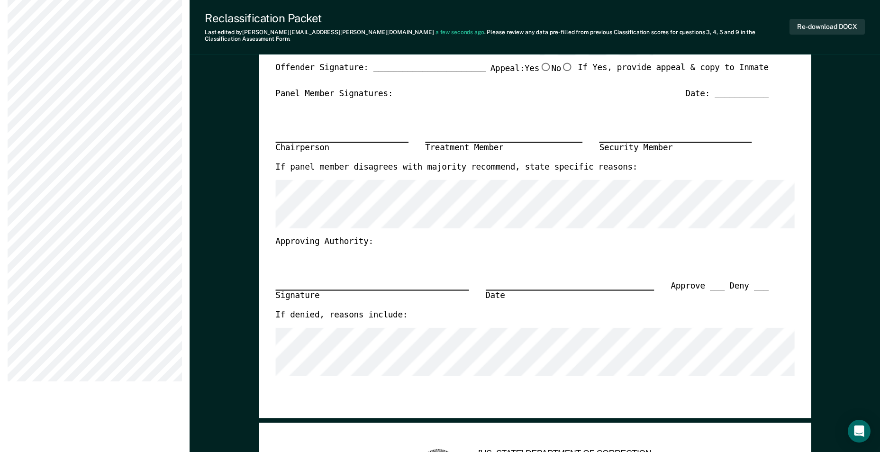
scroll to position [427, 0]
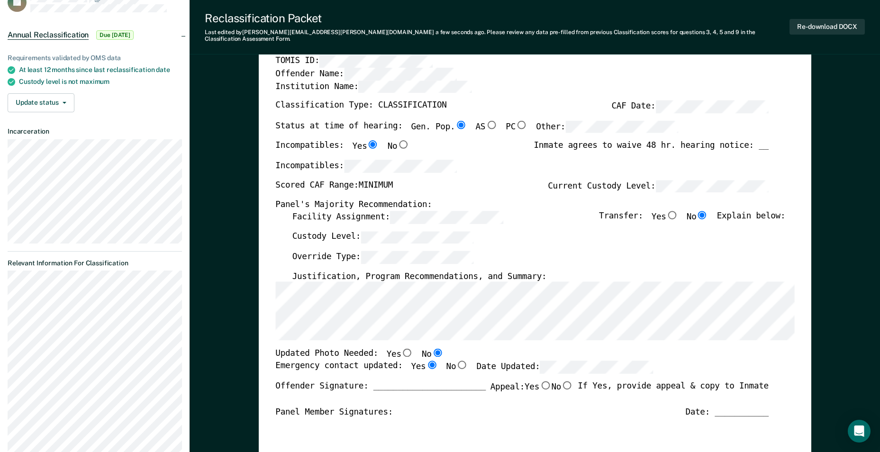
scroll to position [211, 0]
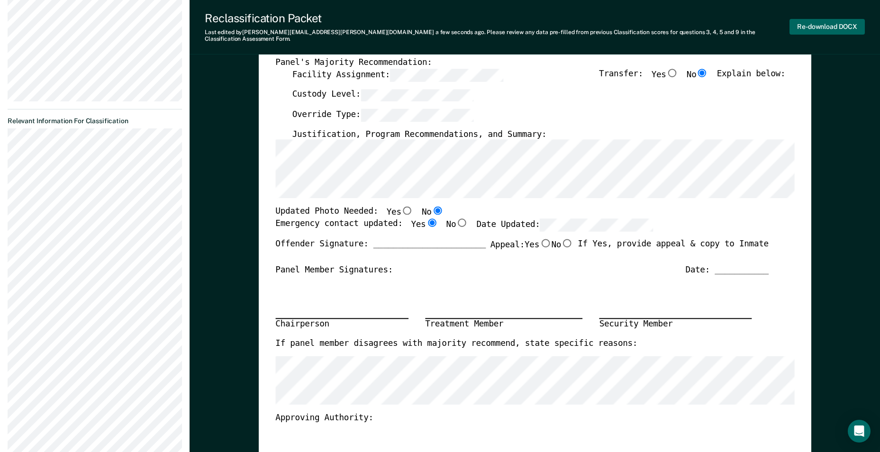
click at [805, 19] on button "Re-download DOCX" at bounding box center [827, 27] width 75 height 16
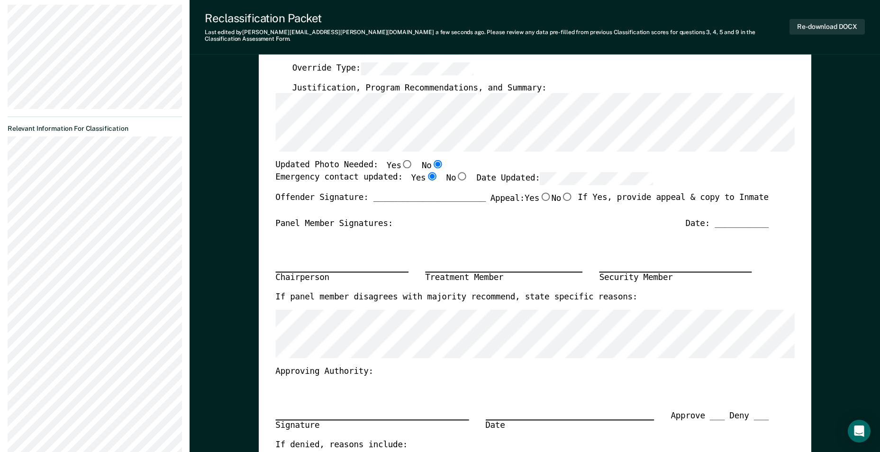
click at [530, 220] on div "Panel Member Signatures: Date: ___________" at bounding box center [522, 224] width 494 height 11
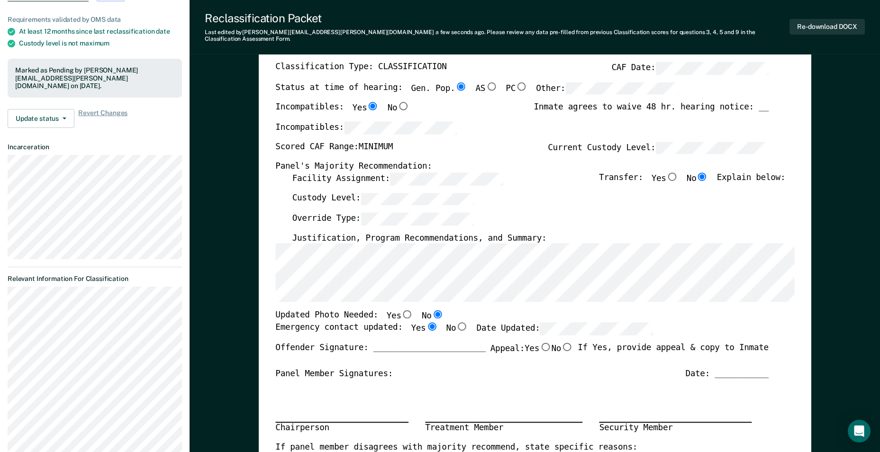
scroll to position [0, 0]
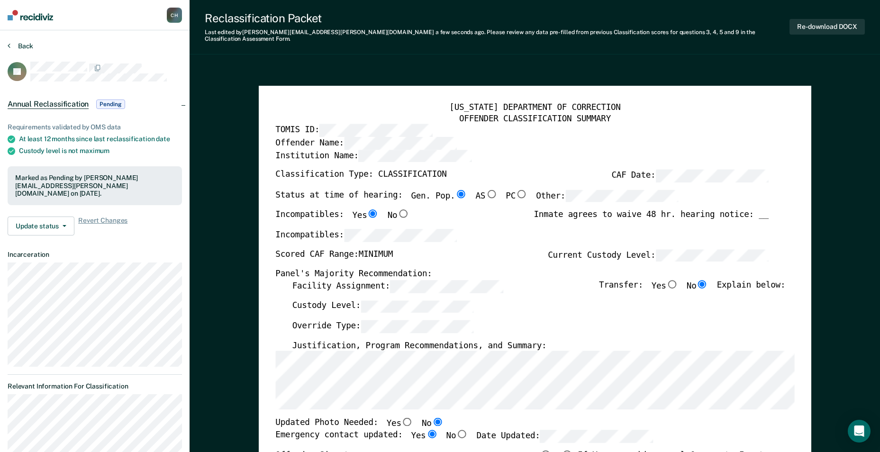
click at [28, 45] on button "Back" at bounding box center [21, 46] width 26 height 9
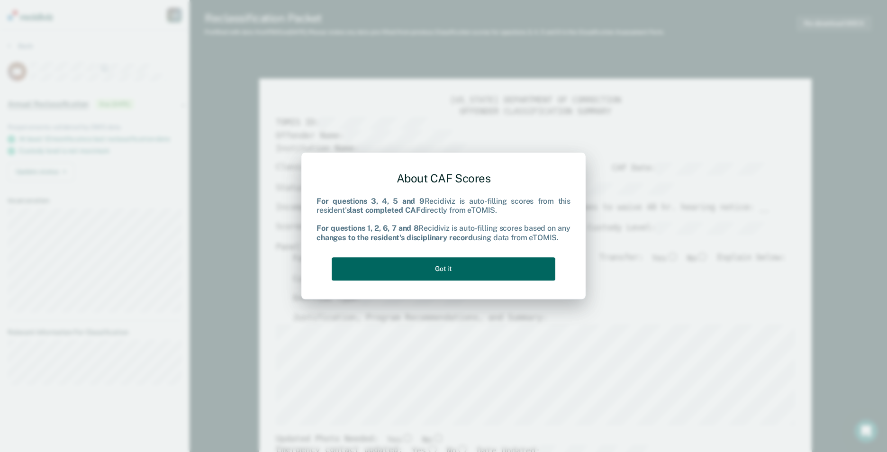
click at [471, 268] on button "Got it" at bounding box center [444, 268] width 224 height 23
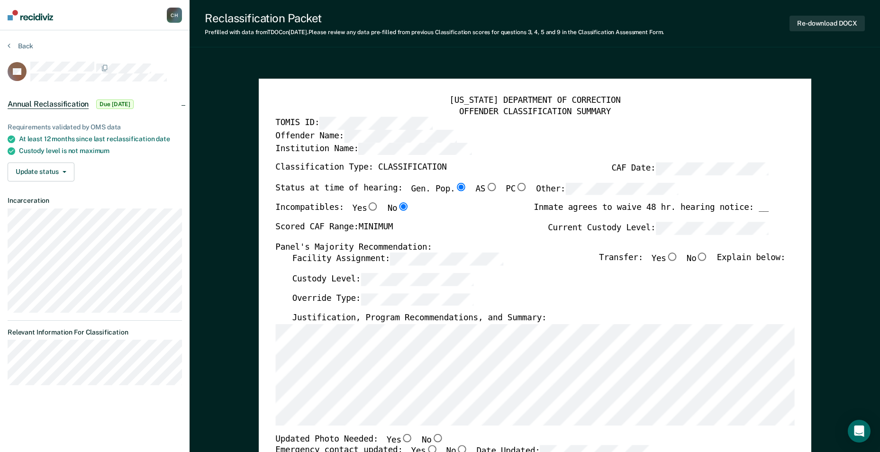
click at [709, 255] on input "No" at bounding box center [702, 257] width 12 height 9
type textarea "x"
radio input "true"
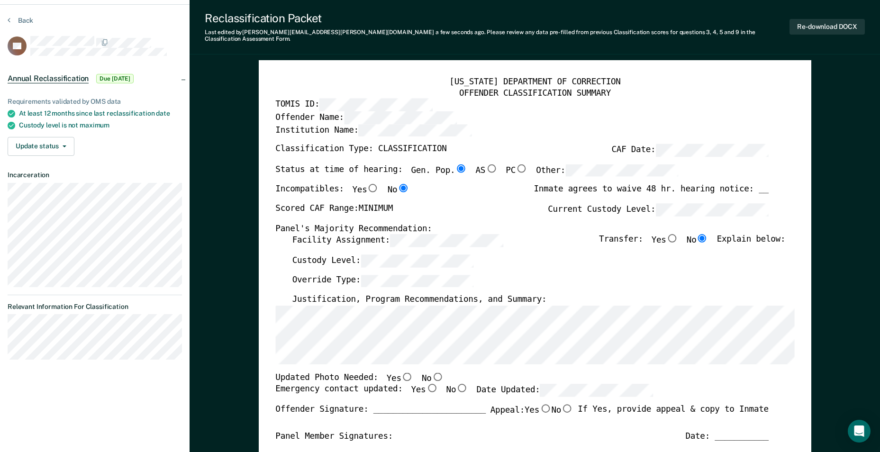
scroll to position [47, 0]
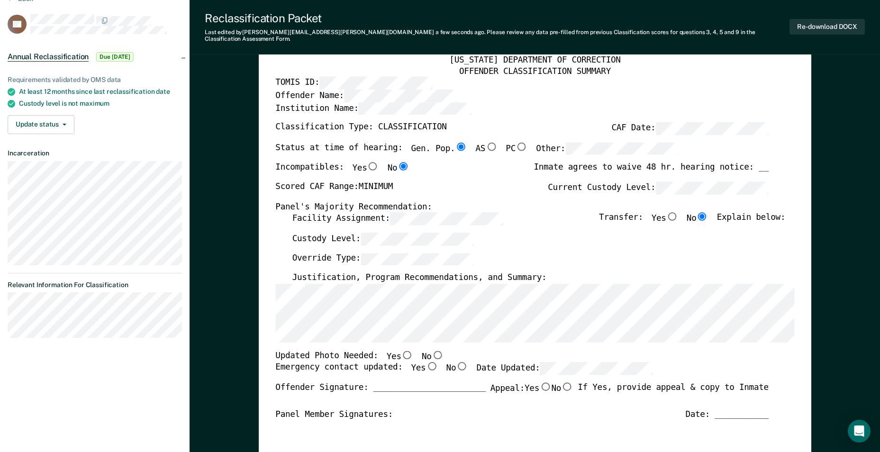
click at [401, 351] on input "Yes" at bounding box center [407, 355] width 12 height 9
type textarea "x"
radio input "true"
drag, startPoint x: 420, startPoint y: 360, endPoint x: 430, endPoint y: 359, distance: 10.0
click at [426, 363] on input "Yes" at bounding box center [432, 367] width 12 height 9
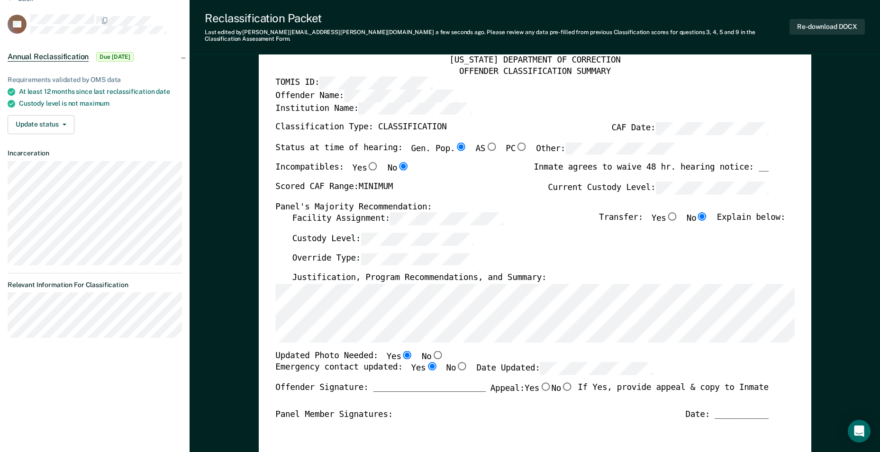
type textarea "x"
radio input "true"
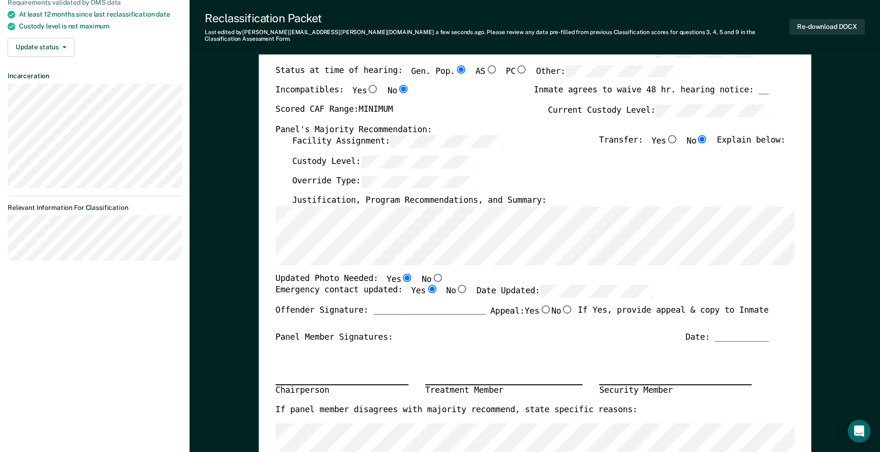
scroll to position [95, 0]
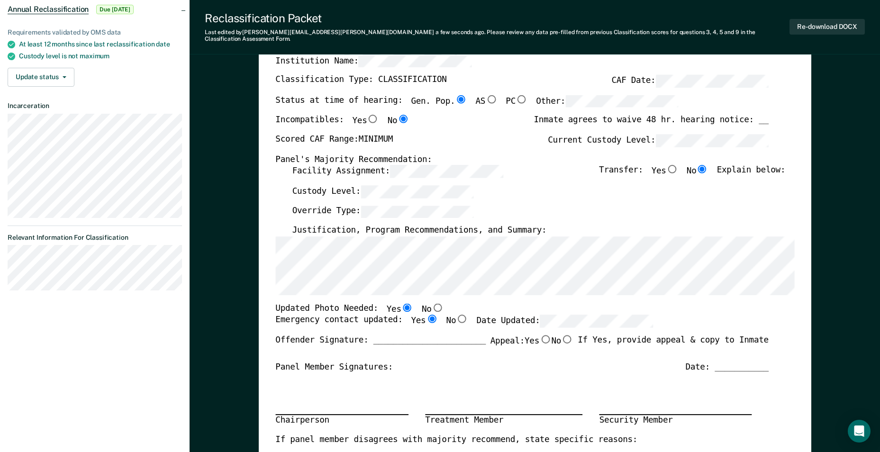
click at [3, 277] on section "Back GF Annual Reclassification Due 9/5/25 Requirements validated by OMS data A…" at bounding box center [95, 123] width 190 height 374
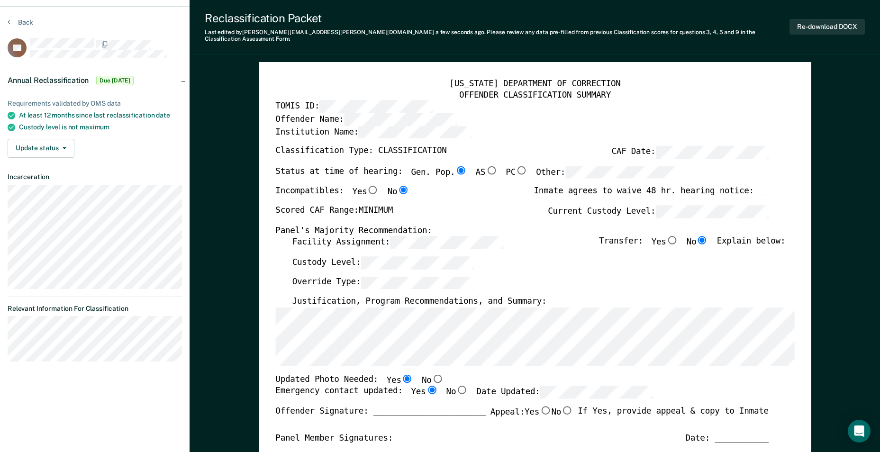
scroll to position [0, 0]
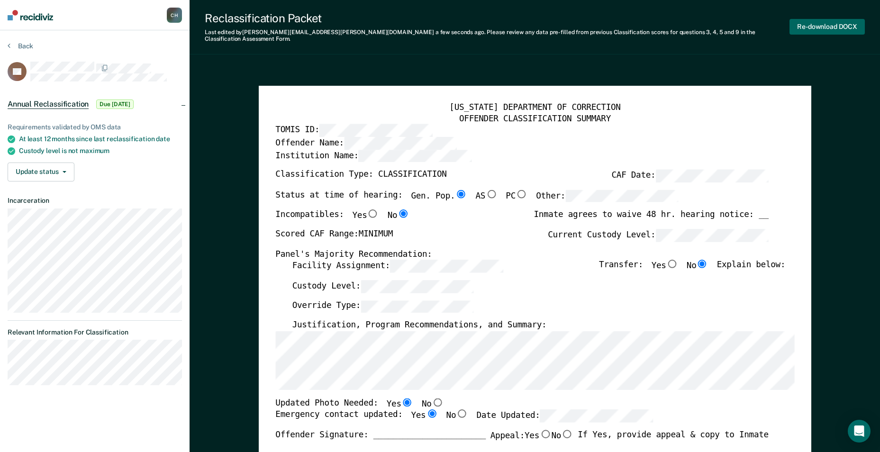
click at [816, 24] on button "Re-download DOCX" at bounding box center [827, 27] width 75 height 16
type textarea "x"
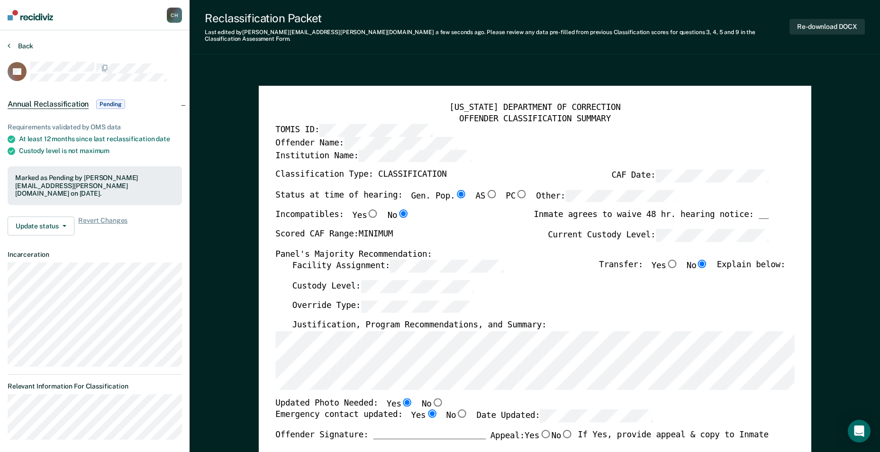
click at [23, 46] on button "Back" at bounding box center [21, 46] width 26 height 9
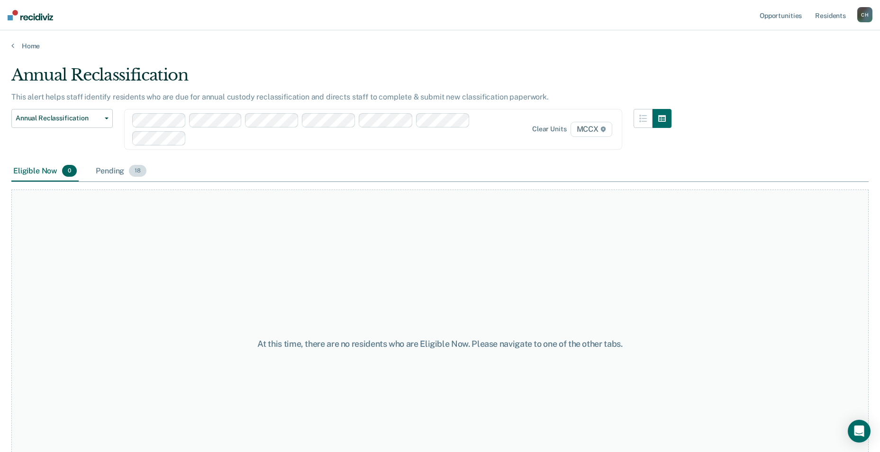
click at [108, 176] on div "Pending 18" at bounding box center [121, 171] width 55 height 21
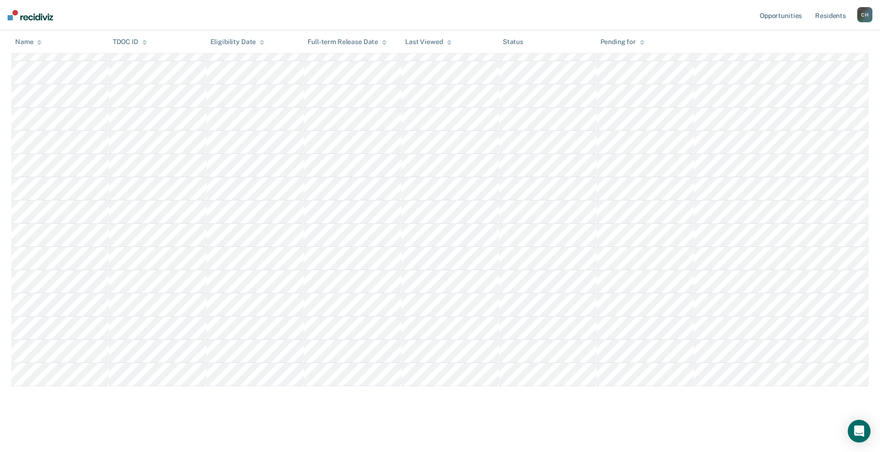
scroll to position [239, 0]
